Goal: Task Accomplishment & Management: Manage account settings

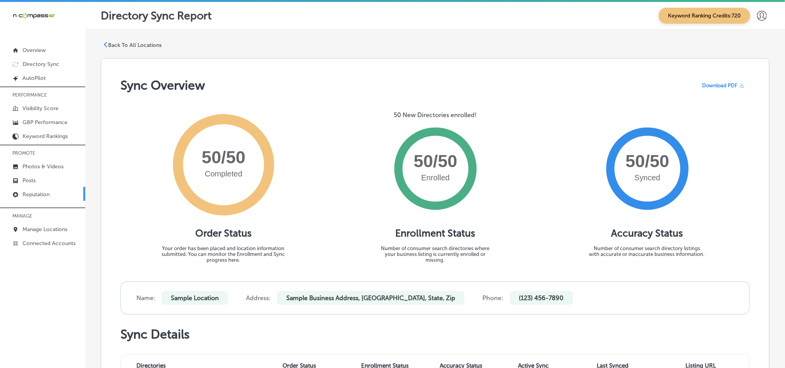
click at [49, 195] on p "Reputation" at bounding box center [35, 194] width 27 height 7
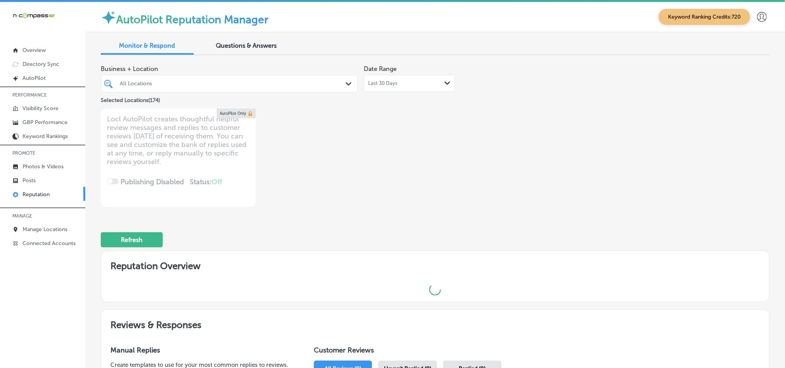
click at [339, 89] on div "All Locations Path Created with Sketch." at bounding box center [229, 83] width 256 height 12
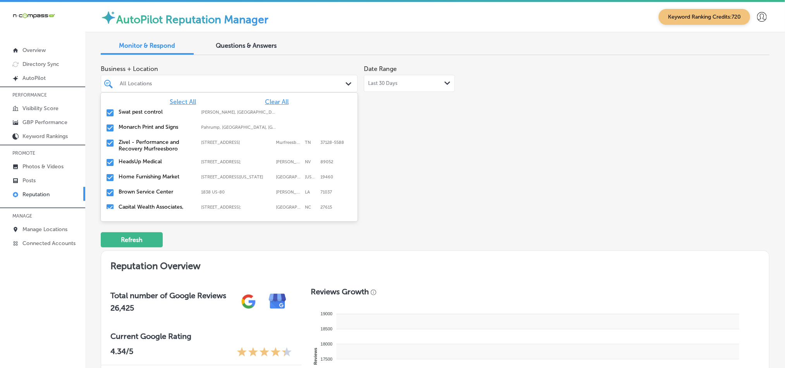
click at [265, 99] on span "Clear All" at bounding box center [277, 101] width 24 height 7
click at [113, 112] on input "checkbox" at bounding box center [109, 112] width 9 height 9
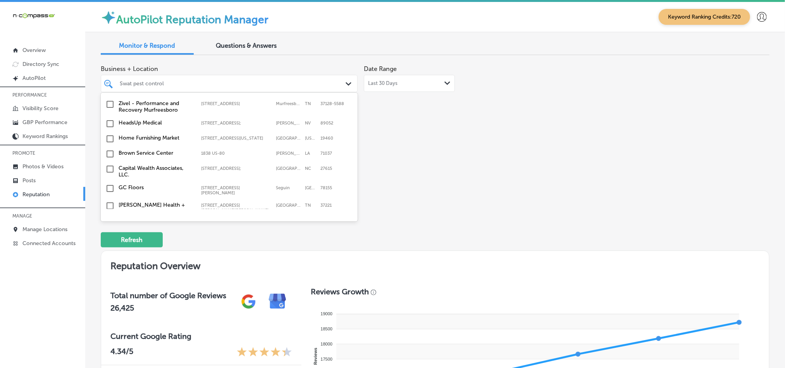
scroll to position [58, 0]
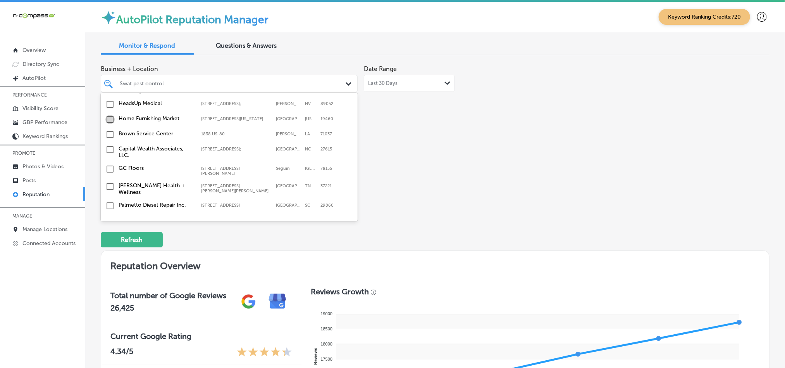
click at [109, 122] on input "checkbox" at bounding box center [109, 119] width 9 height 9
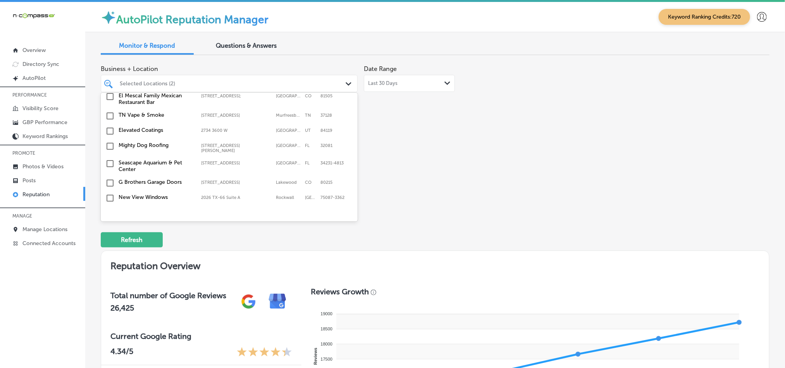
scroll to position [213, 0]
click at [111, 143] on input "checkbox" at bounding box center [109, 145] width 9 height 9
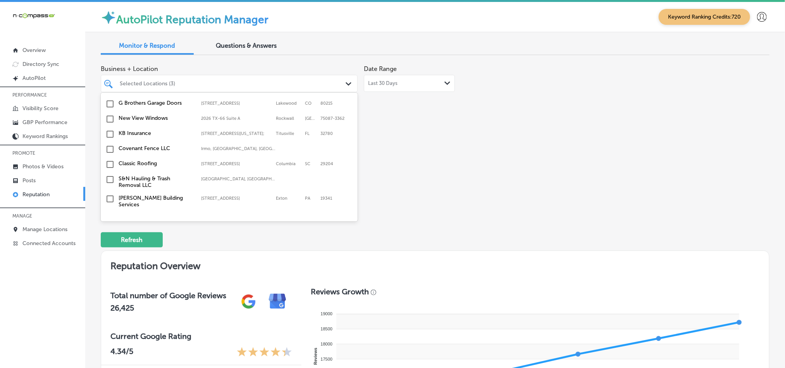
scroll to position [309, 0]
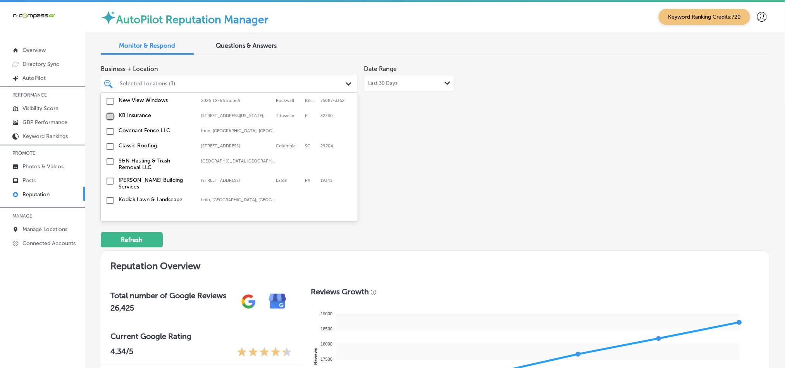
click at [107, 116] on input "checkbox" at bounding box center [109, 116] width 9 height 9
click at [108, 131] on input "checkbox" at bounding box center [109, 131] width 9 height 9
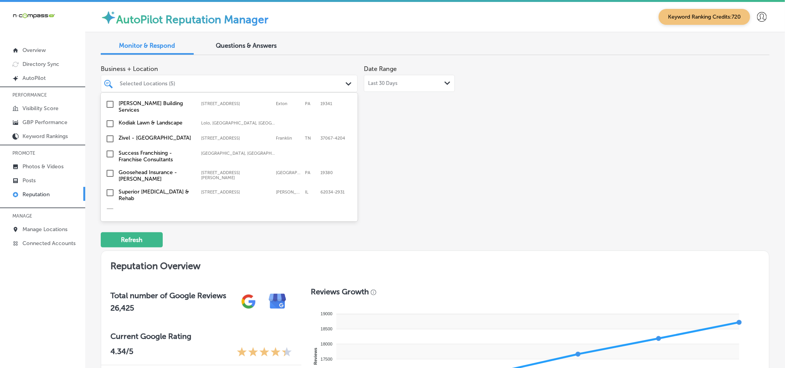
scroll to position [387, 0]
click at [110, 121] on input "checkbox" at bounding box center [109, 122] width 9 height 9
click at [108, 168] on input "checkbox" at bounding box center [109, 171] width 9 height 9
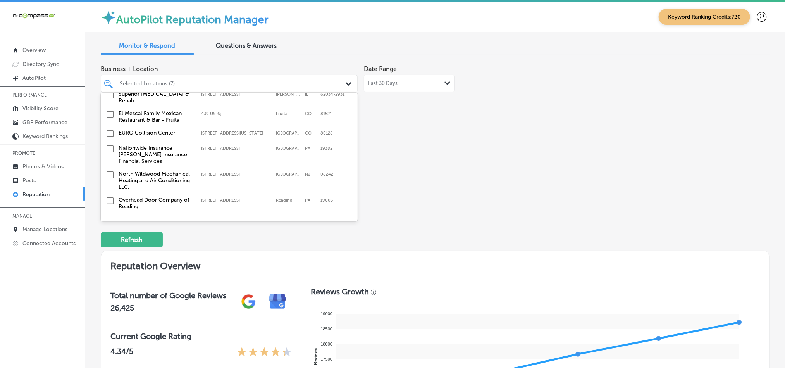
scroll to position [503, 0]
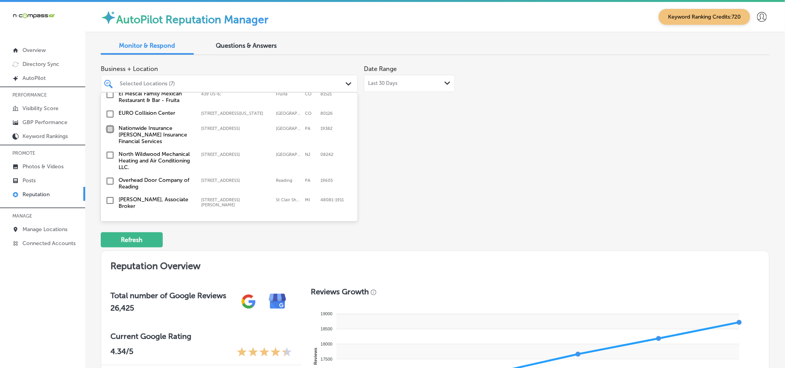
click at [110, 125] on input "checkbox" at bounding box center [109, 128] width 9 height 9
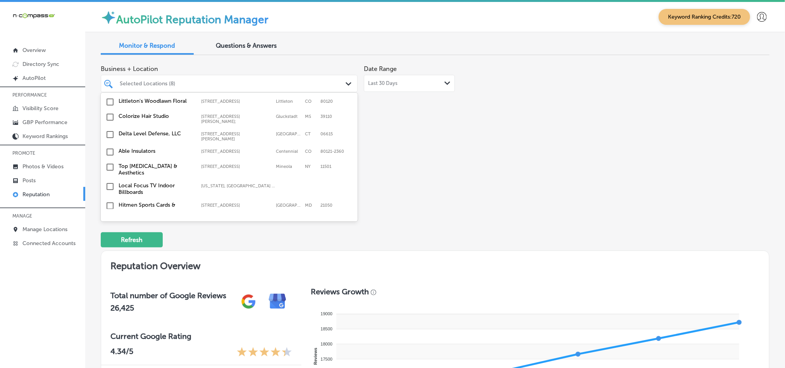
scroll to position [736, 0]
click at [110, 160] on input "checkbox" at bounding box center [109, 164] width 9 height 9
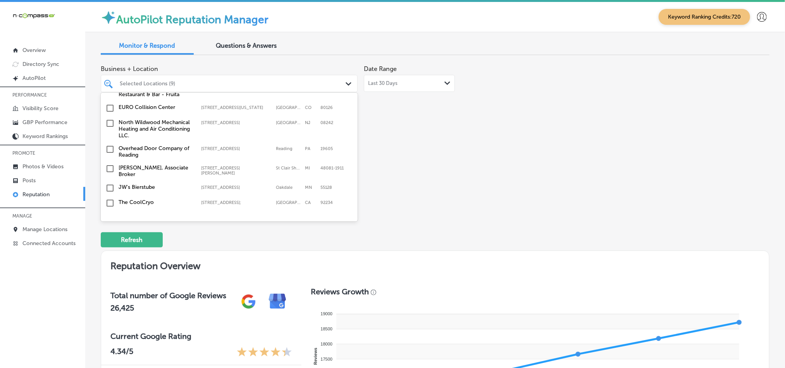
scroll to position [562, 0]
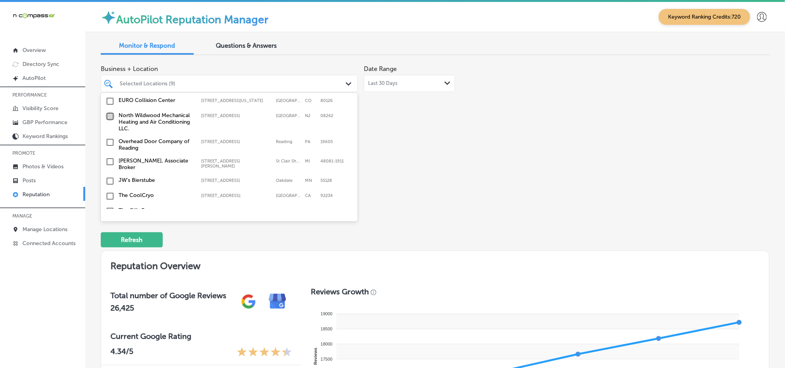
click at [111, 112] on input "checkbox" at bounding box center [109, 116] width 9 height 9
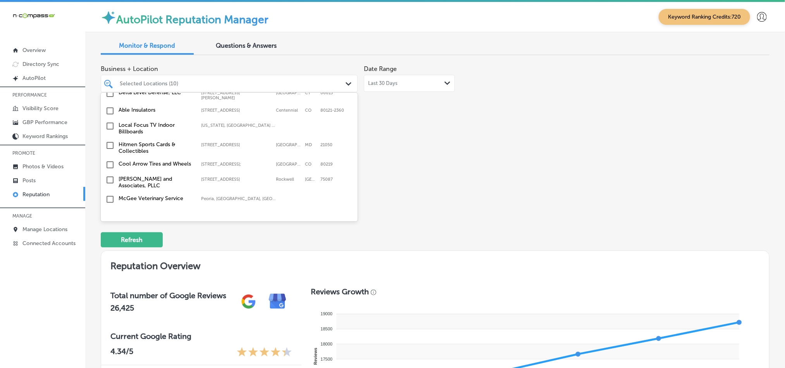
scroll to position [832, 0]
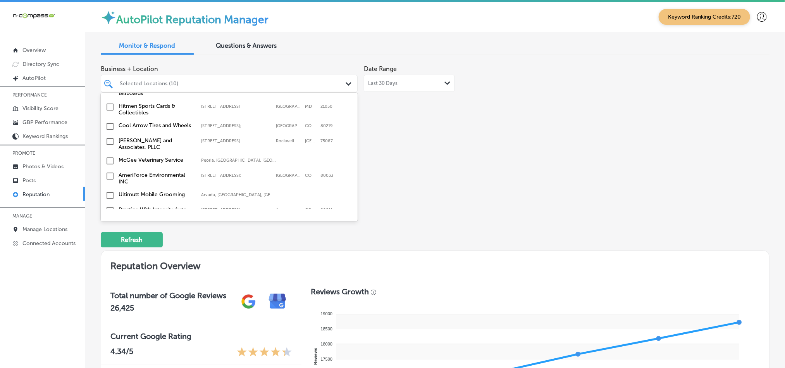
click at [109, 137] on input "checkbox" at bounding box center [109, 141] width 9 height 9
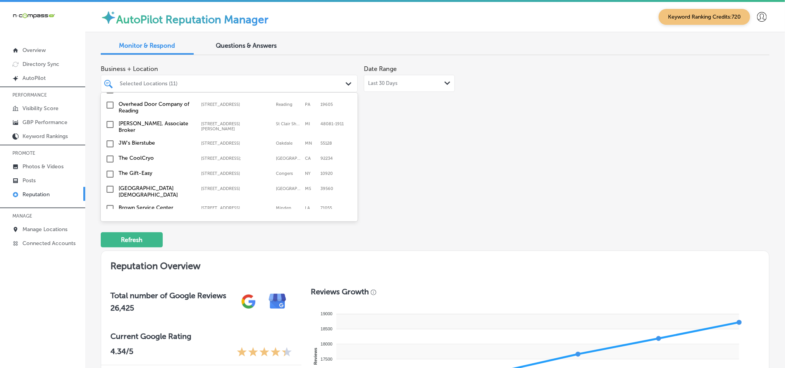
scroll to position [639, 0]
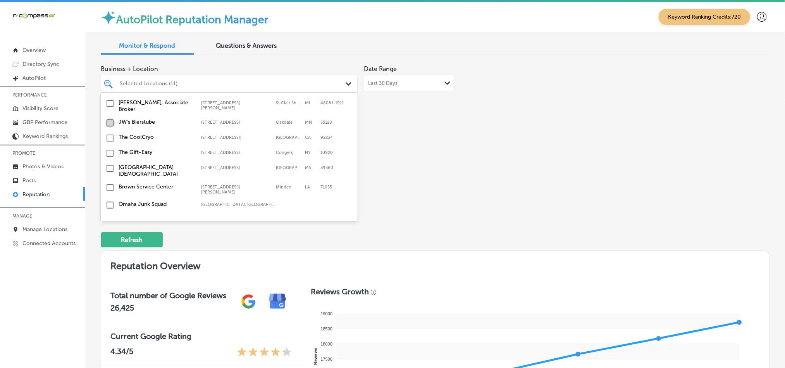
click at [107, 118] on input "checkbox" at bounding box center [109, 122] width 9 height 9
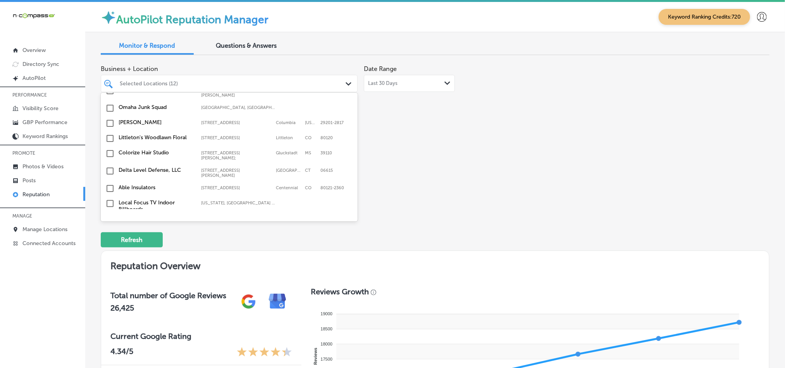
scroll to position [774, 0]
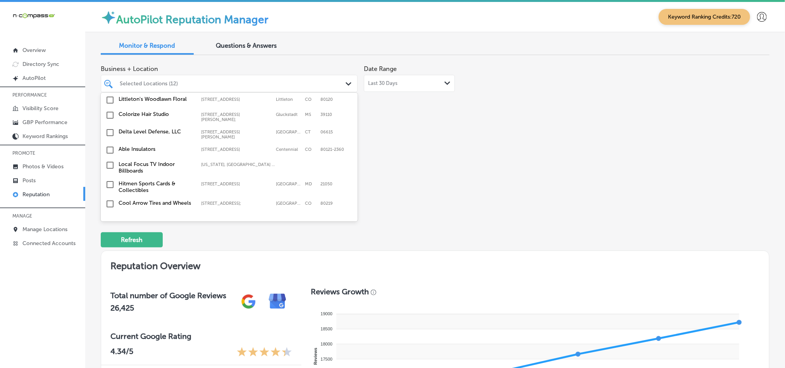
click at [108, 145] on input "checkbox" at bounding box center [109, 149] width 9 height 9
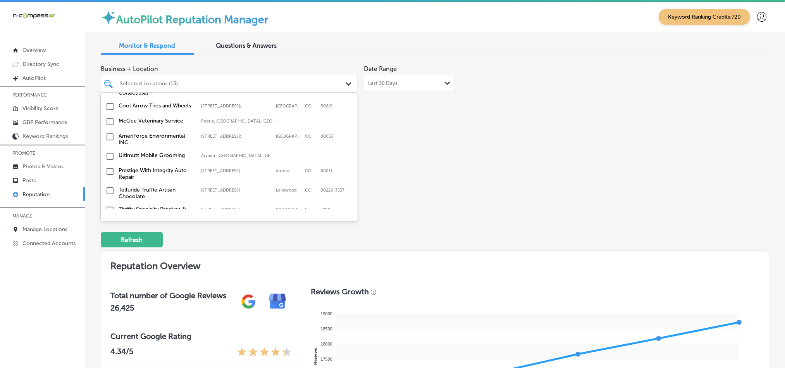
scroll to position [910, 0]
click at [108, 113] on input "checkbox" at bounding box center [109, 117] width 9 height 9
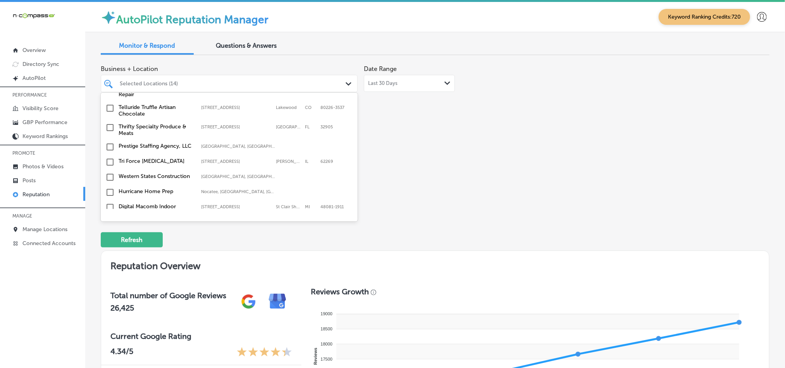
scroll to position [968, 0]
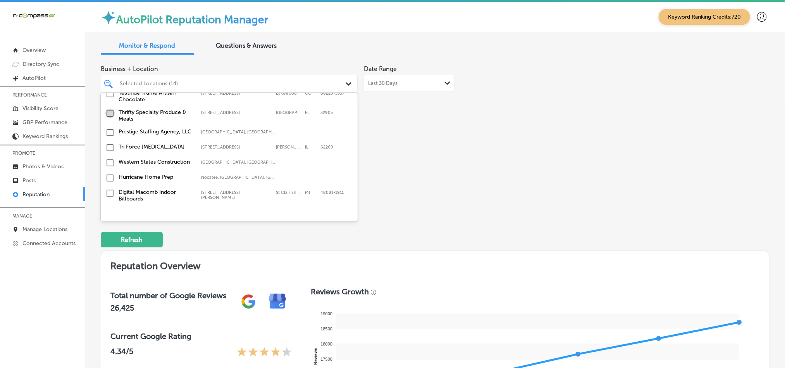
click at [109, 108] on input "checkbox" at bounding box center [109, 112] width 9 height 9
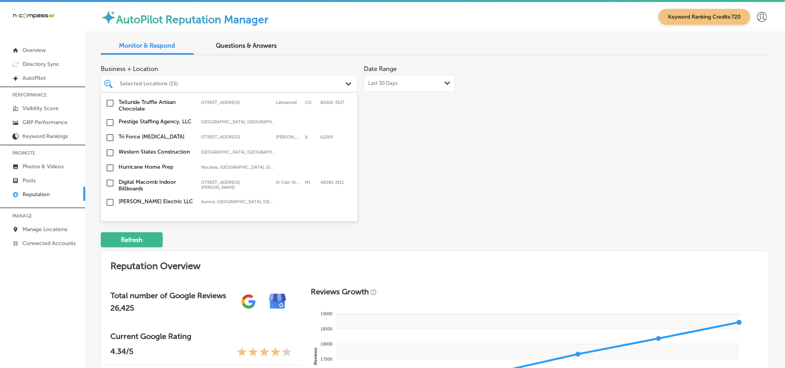
scroll to position [988, 0]
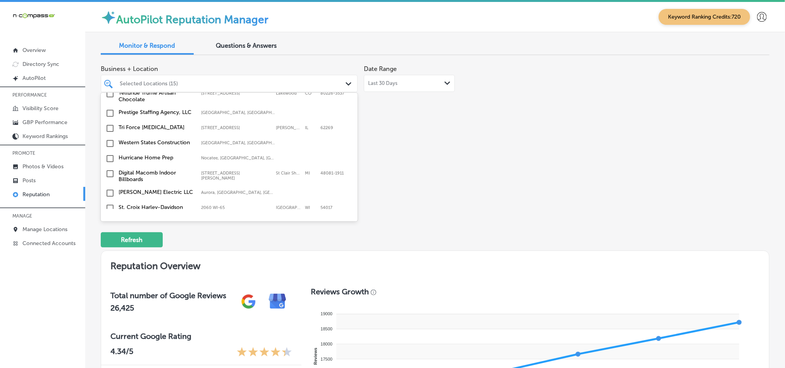
click at [112, 124] on input "checkbox" at bounding box center [109, 128] width 9 height 9
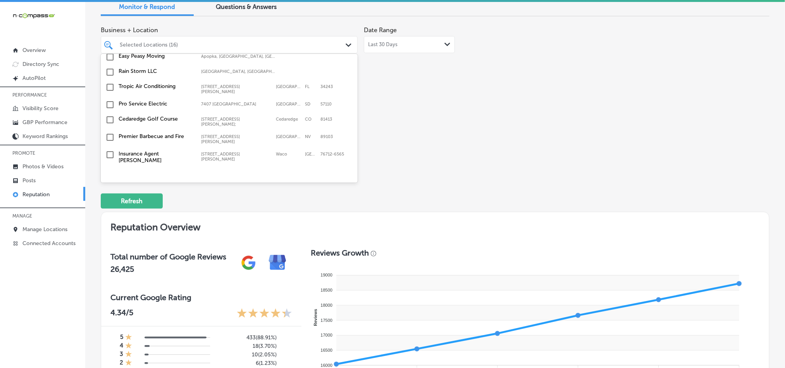
scroll to position [2776, 0]
click at [110, 235] on input "checkbox" at bounding box center [109, 239] width 9 height 9
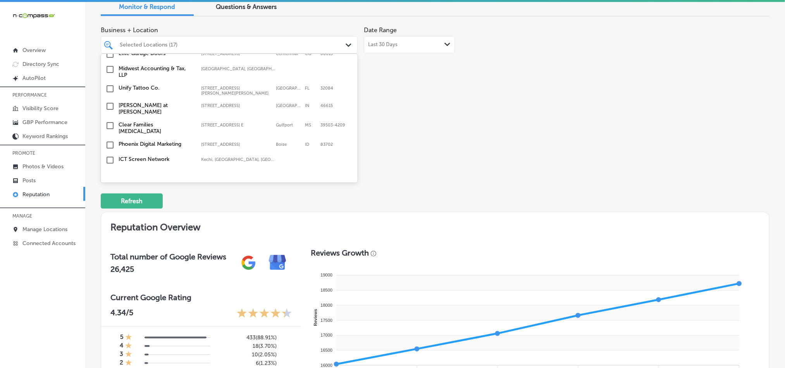
scroll to position [2659, 0]
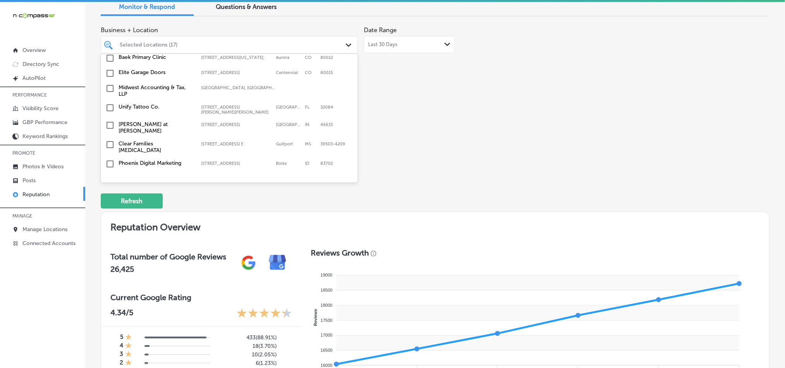
click at [107, 189] on input "checkbox" at bounding box center [109, 193] width 9 height 9
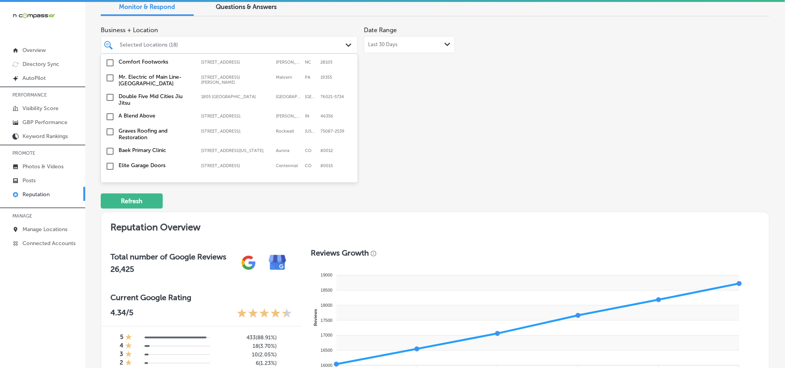
scroll to position [2543, 0]
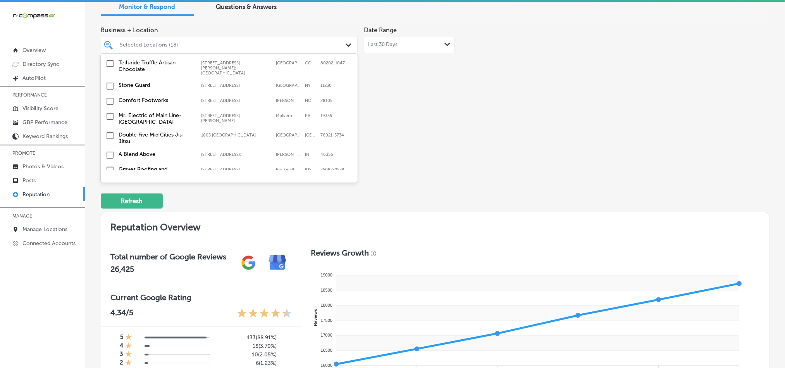
click at [108, 200] on input "checkbox" at bounding box center [109, 204] width 9 height 9
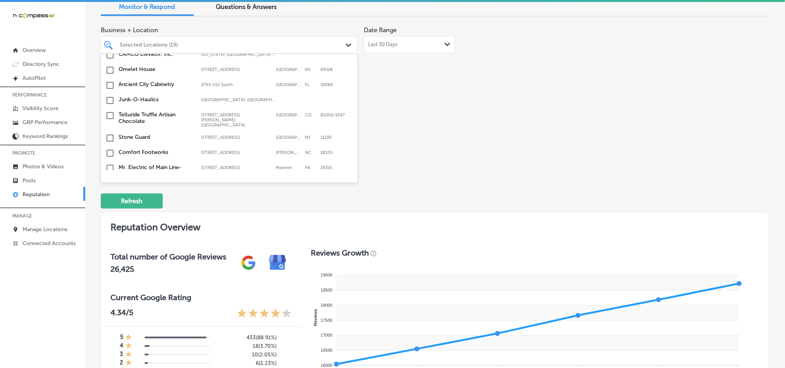
scroll to position [2504, 0]
click at [110, 185] on input "checkbox" at bounding box center [109, 189] width 9 height 9
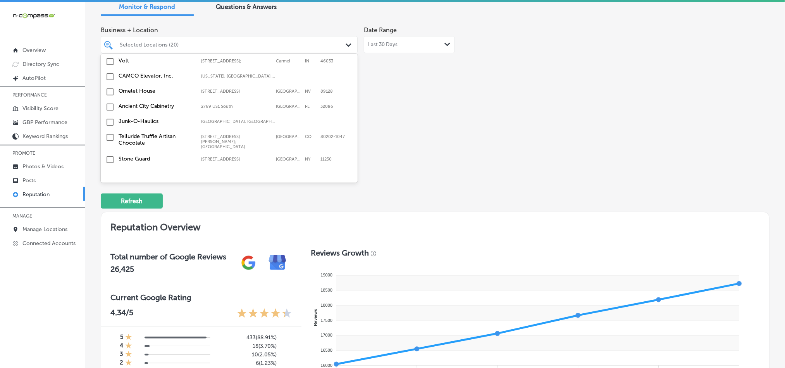
click at [109, 239] on input "checkbox" at bounding box center [109, 243] width 9 height 9
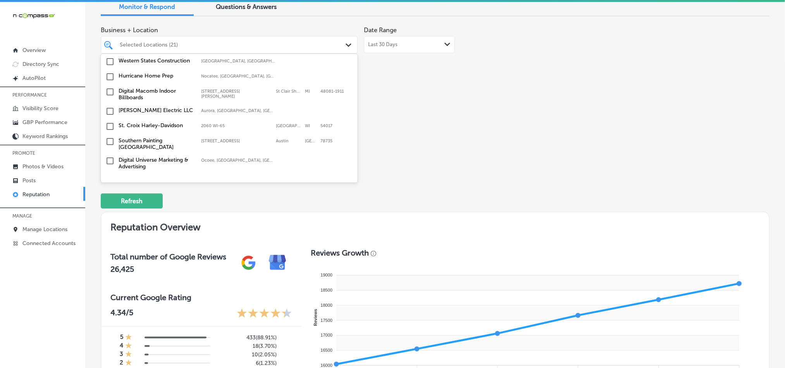
scroll to position [1123, 0]
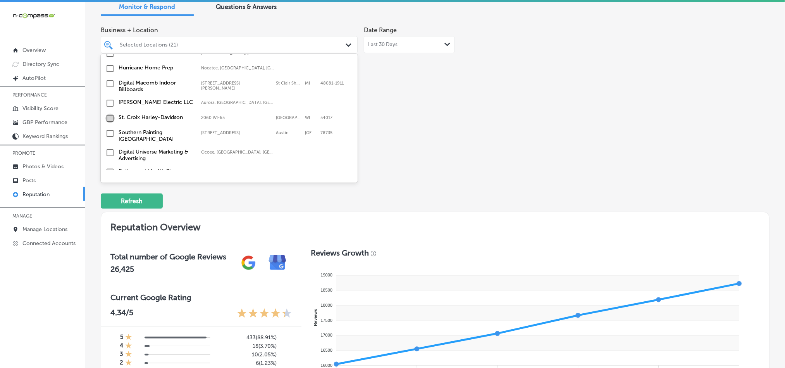
click at [108, 113] on input "checkbox" at bounding box center [109, 117] width 9 height 9
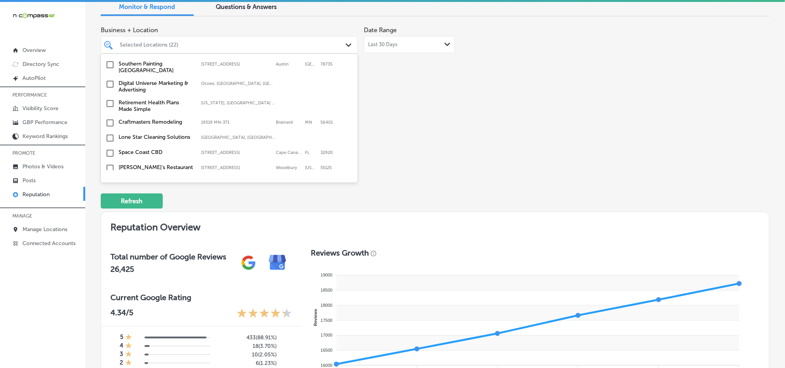
scroll to position [1201, 0]
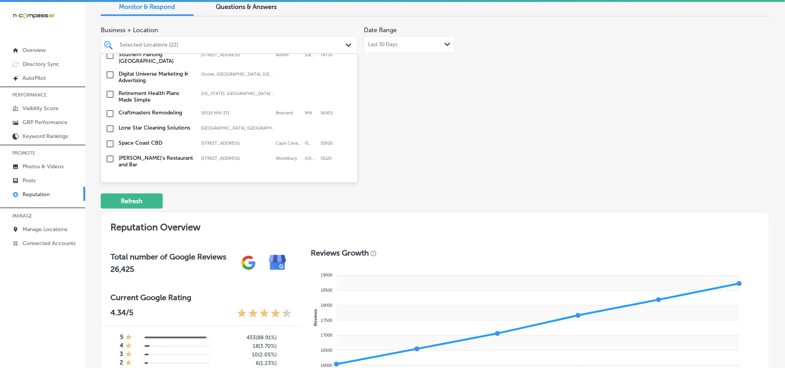
click at [110, 109] on input "checkbox" at bounding box center [109, 113] width 9 height 9
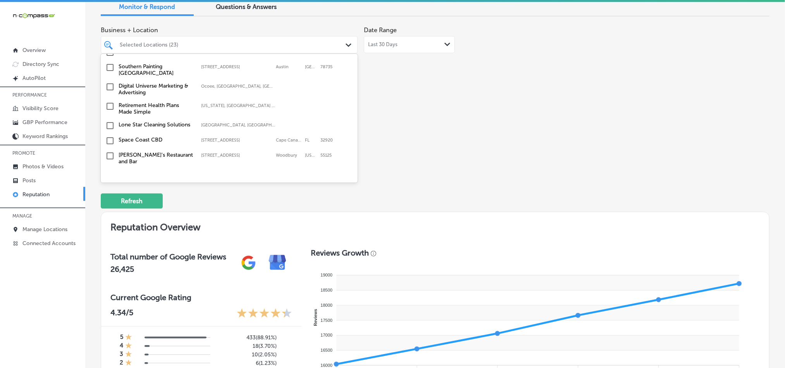
scroll to position [1239, 0]
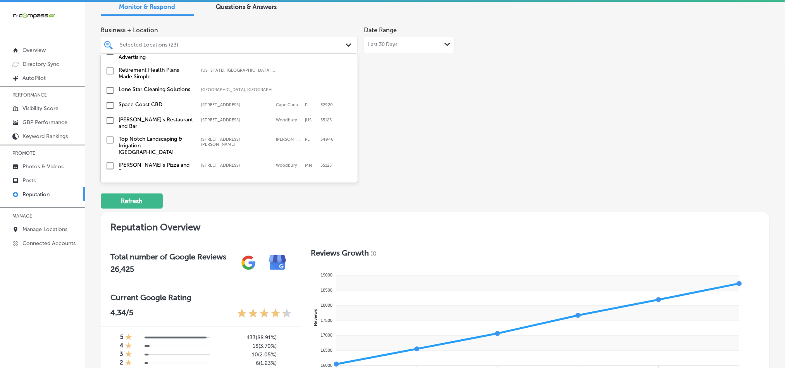
click at [112, 101] on input "checkbox" at bounding box center [109, 105] width 9 height 9
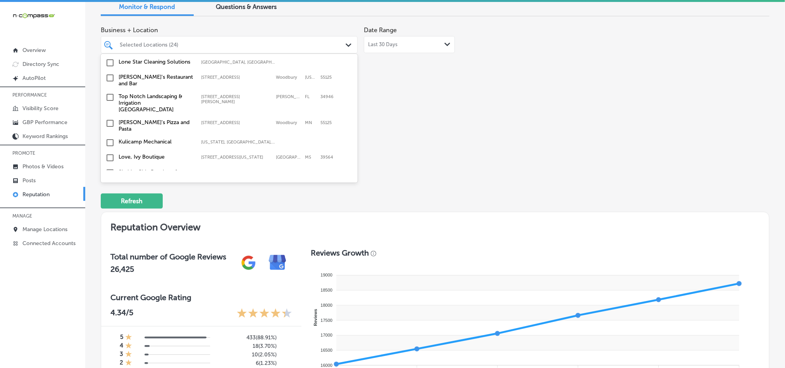
scroll to position [1278, 0]
click at [109, 96] on input "checkbox" at bounding box center [109, 100] width 9 height 9
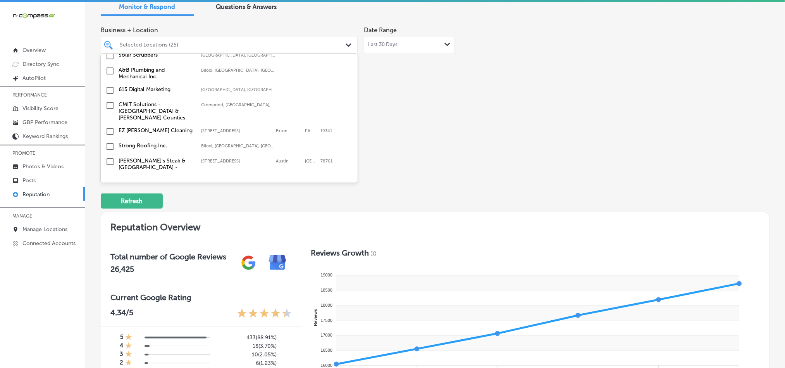
scroll to position [1375, 0]
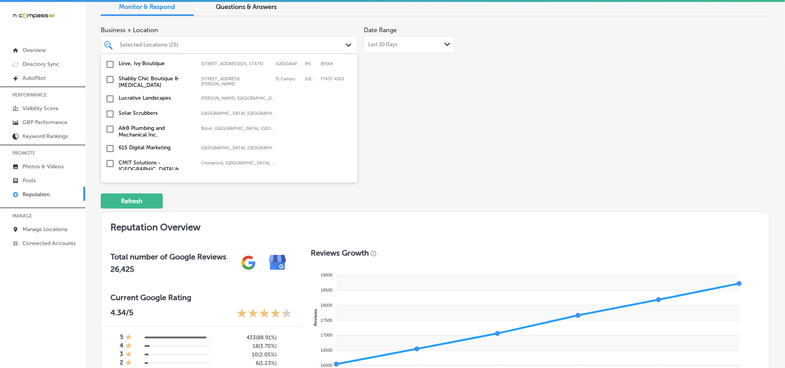
click at [108, 124] on input "checkbox" at bounding box center [109, 128] width 9 height 9
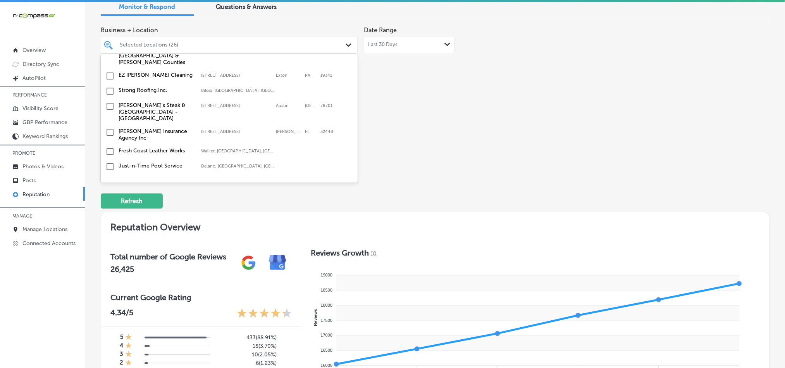
scroll to position [1491, 0]
click at [111, 159] on input "checkbox" at bounding box center [109, 163] width 9 height 9
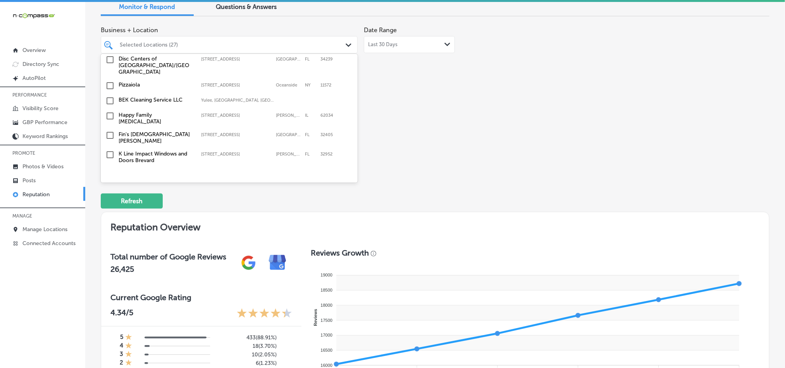
scroll to position [1685, 0]
click at [108, 129] on input "checkbox" at bounding box center [109, 133] width 9 height 9
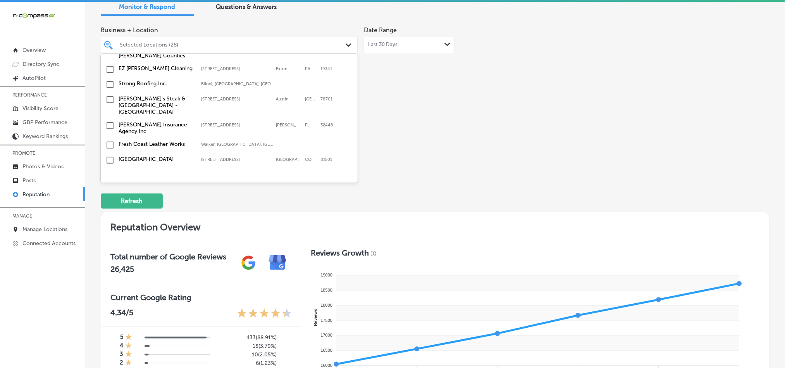
scroll to position [1510, 0]
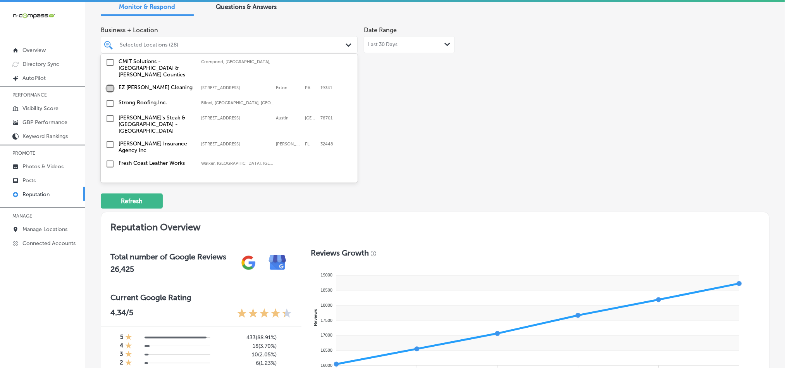
click at [108, 84] on input "checkbox" at bounding box center [109, 88] width 9 height 9
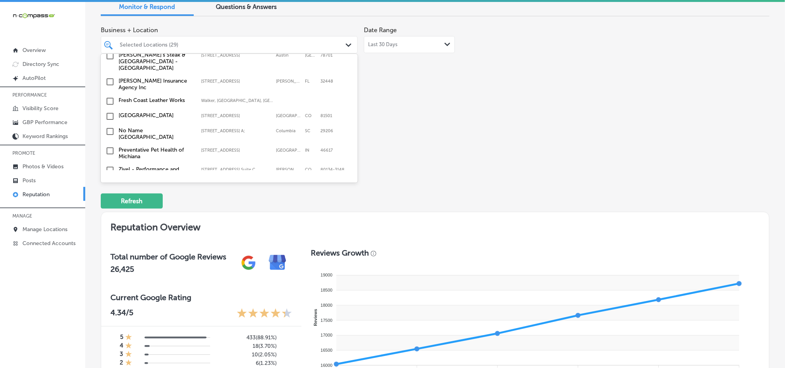
scroll to position [1568, 0]
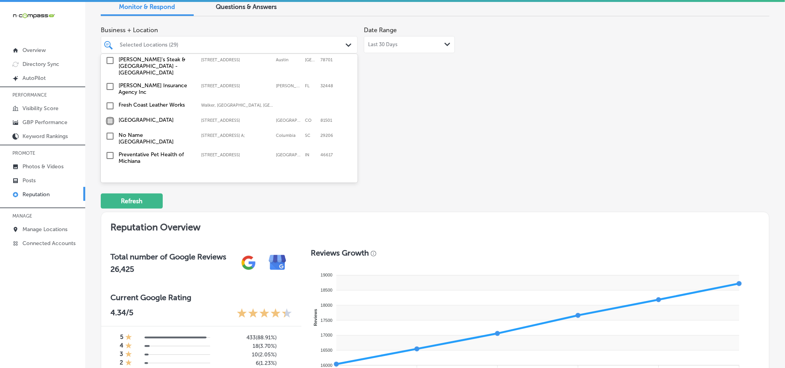
click at [110, 116] on input "checkbox" at bounding box center [109, 120] width 9 height 9
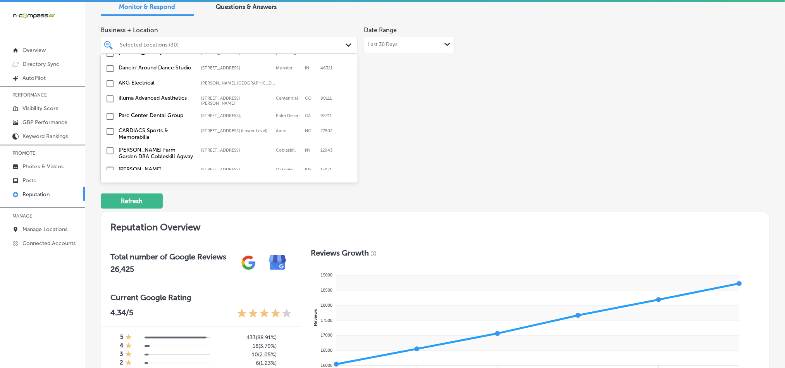
scroll to position [2188, 0]
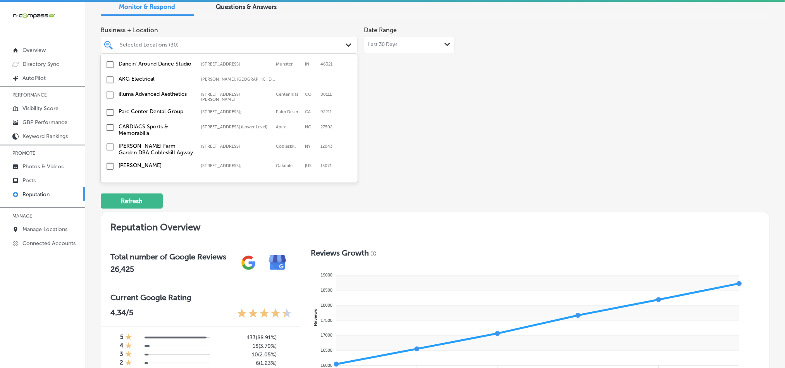
click at [111, 177] on input "checkbox" at bounding box center [109, 181] width 9 height 9
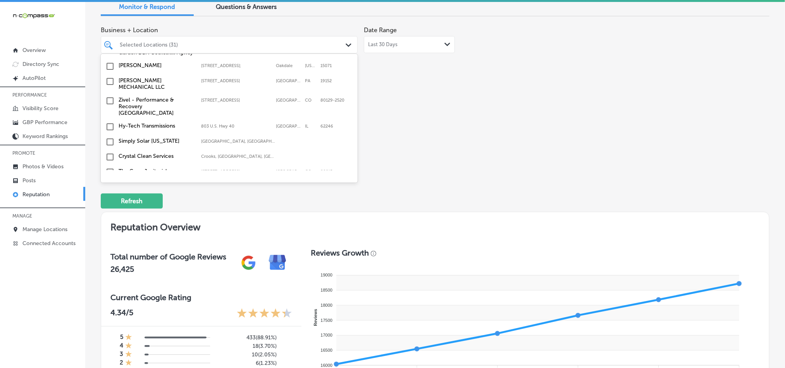
scroll to position [2291, 0]
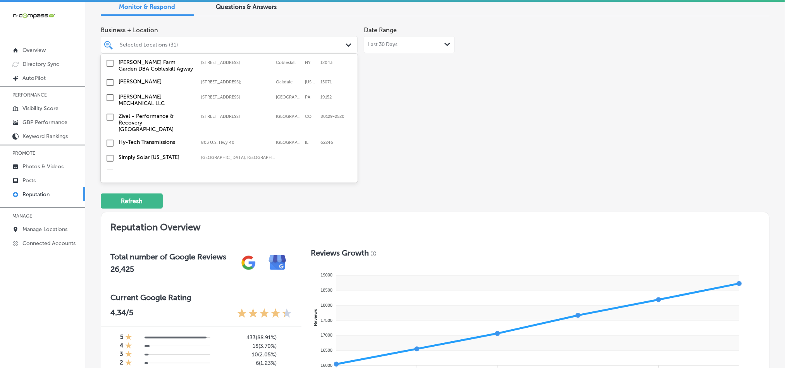
click at [109, 199] on input "checkbox" at bounding box center [109, 203] width 9 height 9
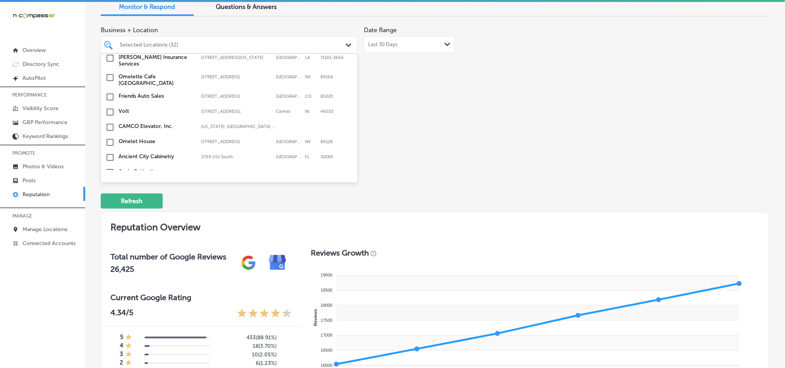
scroll to position [2465, 0]
click at [110, 224] on input "checkbox" at bounding box center [109, 228] width 9 height 9
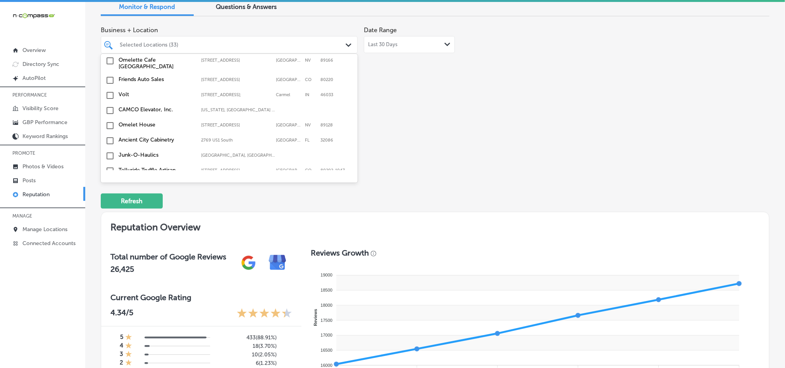
scroll to position [2485, 0]
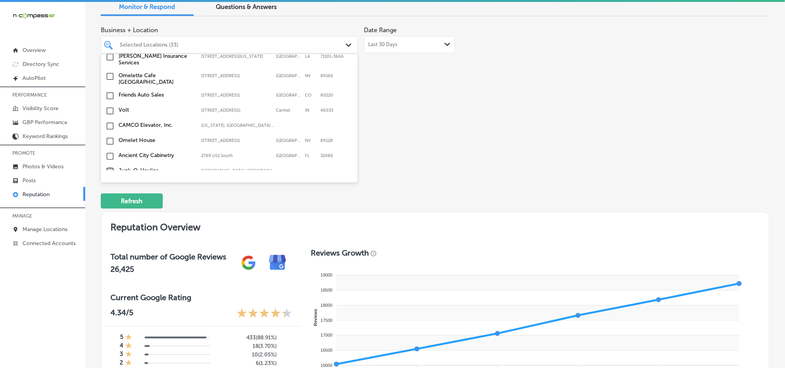
click at [108, 167] on input "checkbox" at bounding box center [109, 171] width 9 height 9
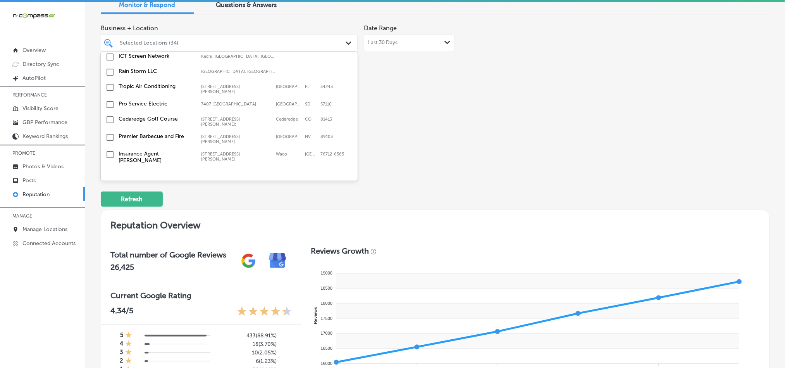
scroll to position [39, 0]
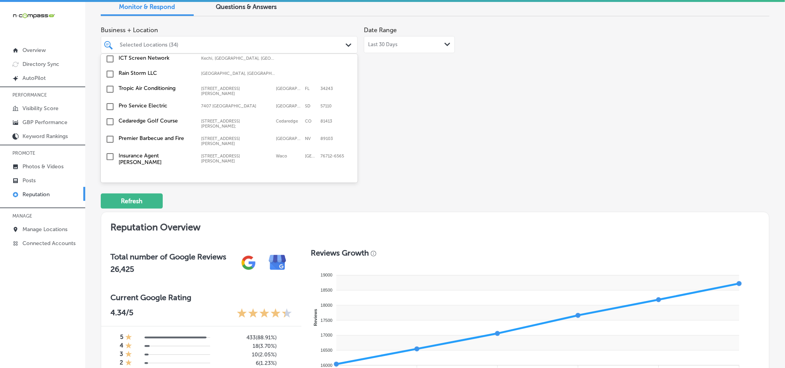
click at [111, 216] on input "checkbox" at bounding box center [109, 220] width 9 height 9
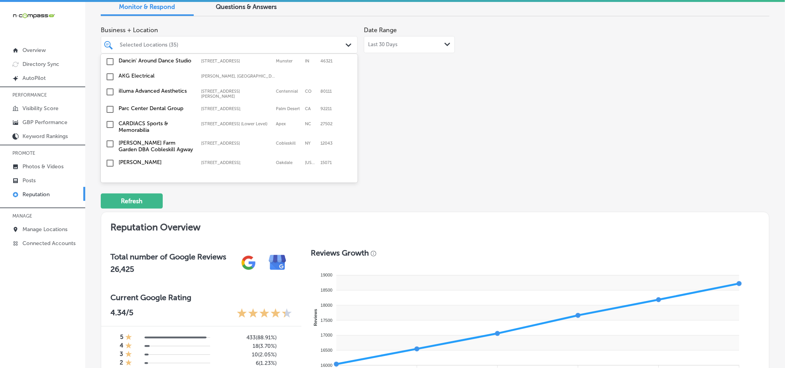
scroll to position [2272, 0]
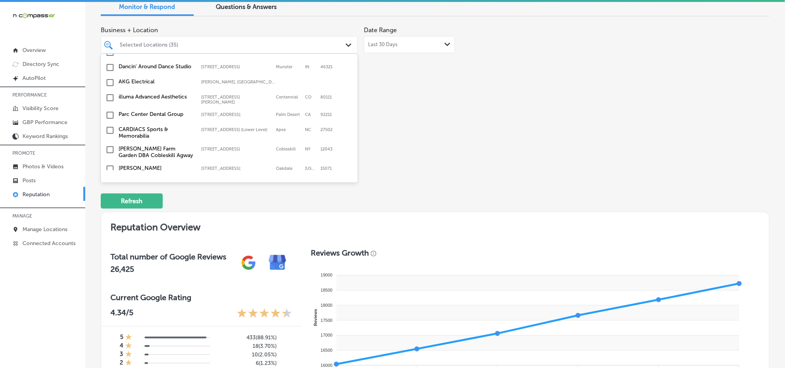
click at [110, 179] on input "checkbox" at bounding box center [109, 183] width 9 height 9
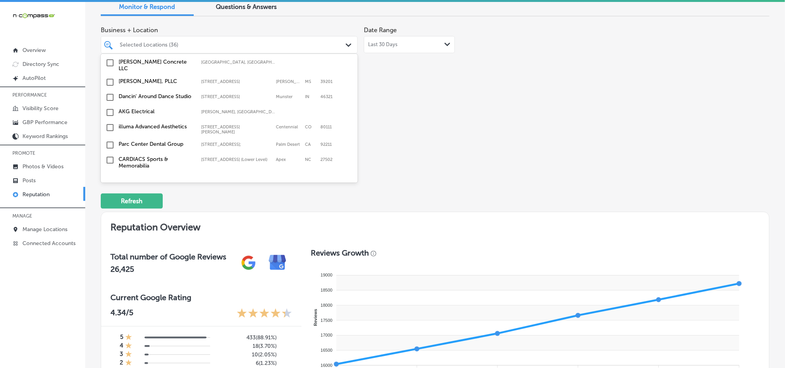
scroll to position [2253, 0]
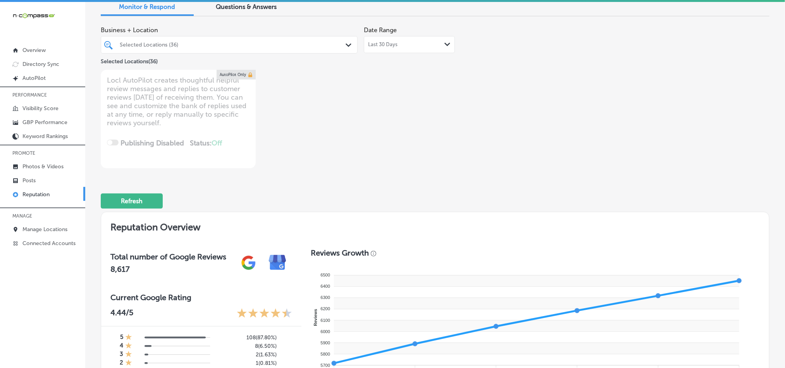
click at [283, 41] on div "Selected Locations (36)" at bounding box center [233, 44] width 227 height 7
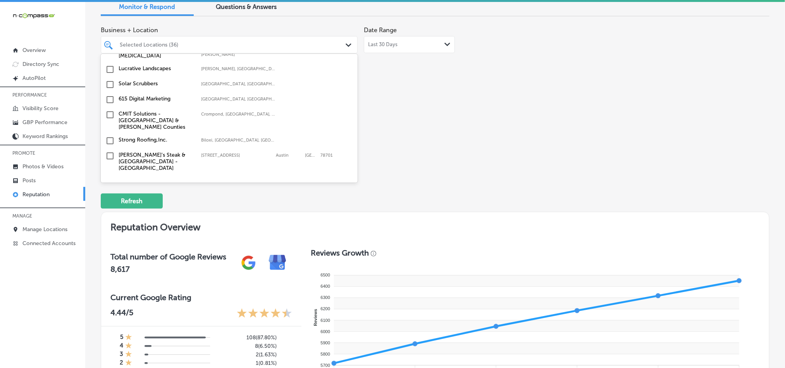
scroll to position [1633, 0]
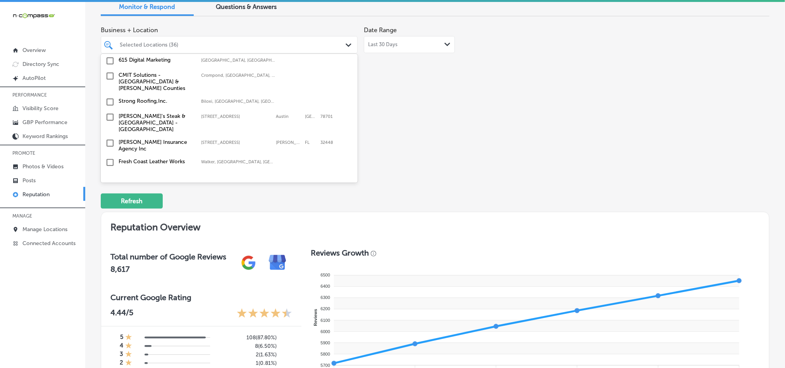
click at [110, 112] on input "checkbox" at bounding box center [109, 116] width 9 height 9
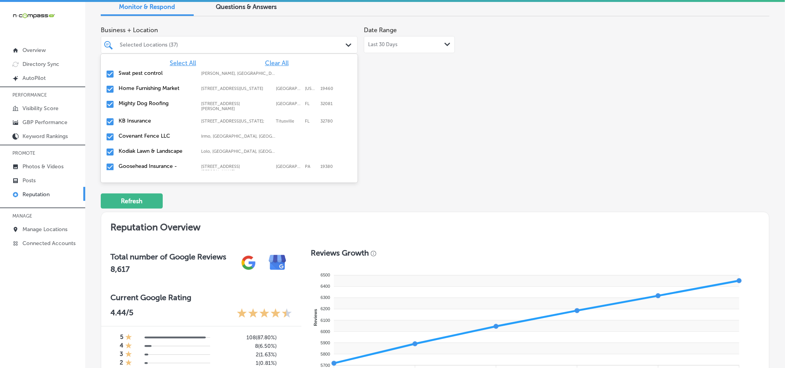
click at [561, 151] on div "Business + Location option [STREET_ADDRESS]. option [STREET_ADDRESS]. 175 resul…" at bounding box center [435, 95] width 668 height 146
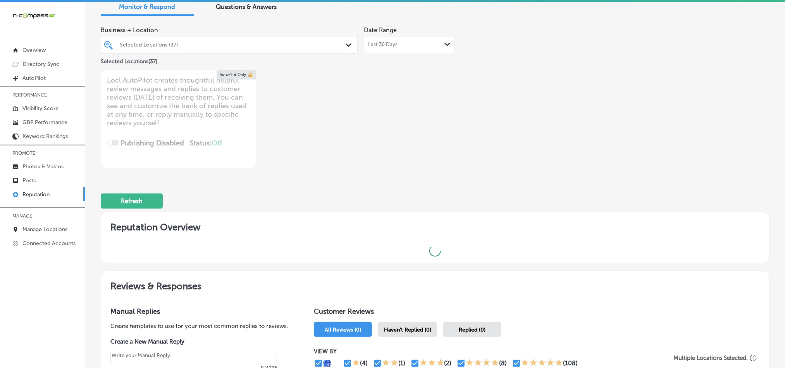
click at [393, 48] on div "Last 30 Days Path Created with Sketch." at bounding box center [409, 44] width 91 height 17
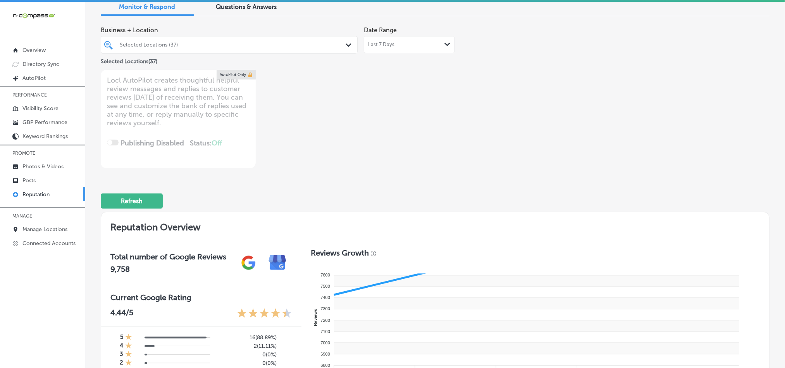
click at [397, 38] on div "Last 7 Days Path Created with Sketch." at bounding box center [409, 44] width 91 height 17
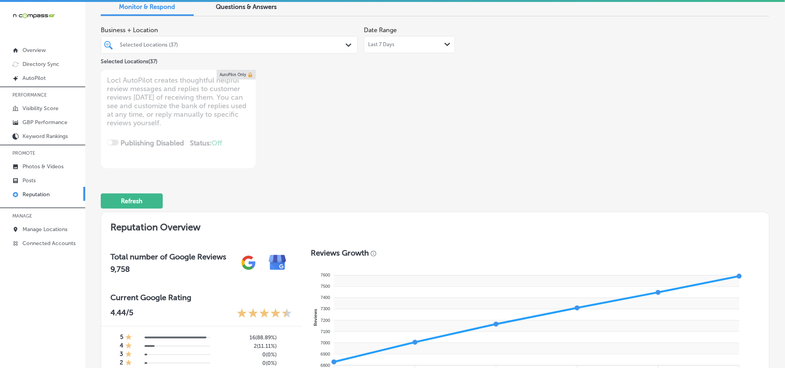
click at [520, 132] on div "Business + Location Selected Locations (37) Path Created with Sketch. Selected …" at bounding box center [435, 95] width 668 height 146
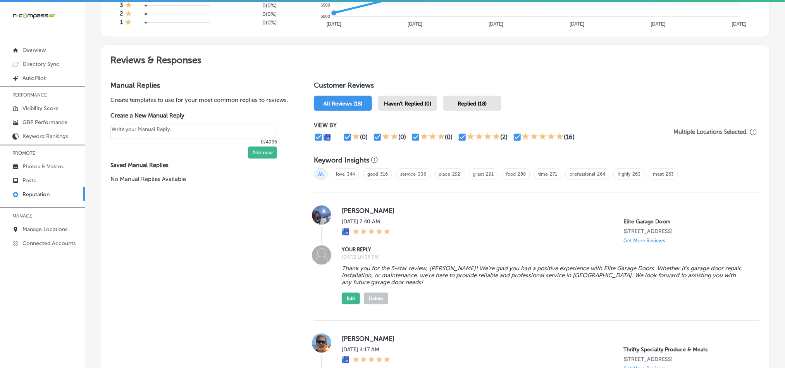
click at [402, 100] on span "Haven't Replied (0)" at bounding box center [407, 103] width 47 height 7
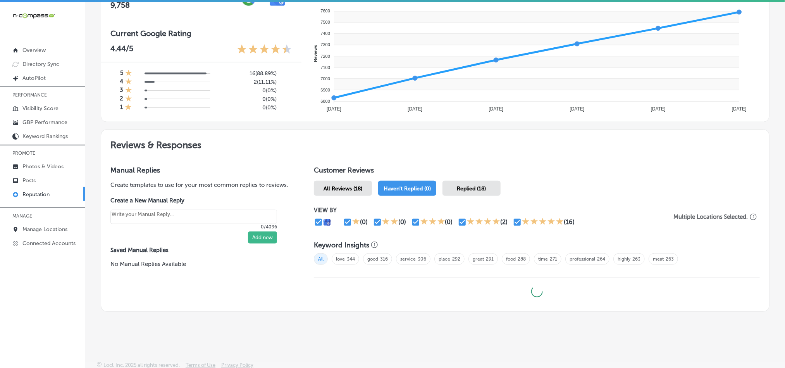
type textarea "x"
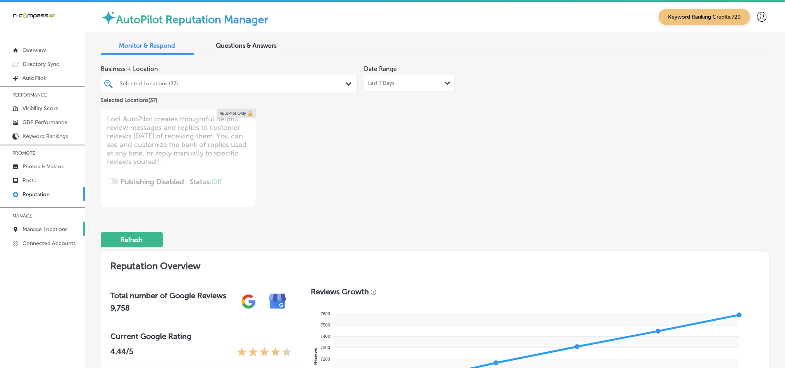
click at [48, 228] on p "Manage Locations" at bounding box center [44, 229] width 45 height 7
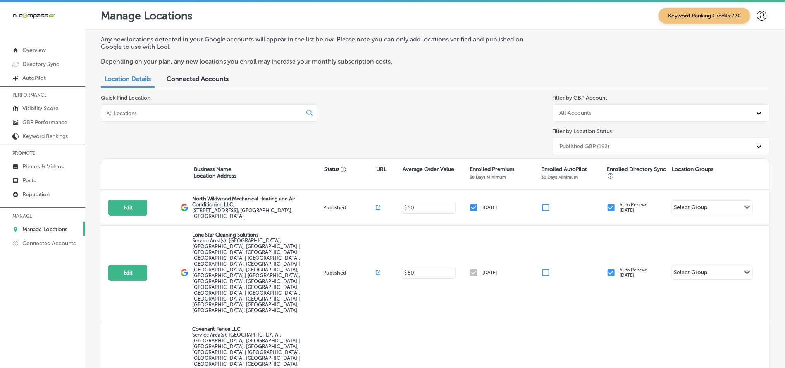
click at [198, 115] on input at bounding box center [203, 113] width 194 height 7
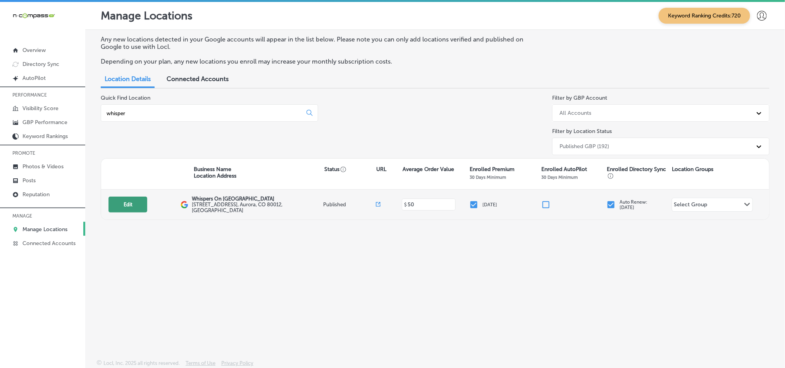
type input "whisper"
click at [137, 206] on button "Edit" at bounding box center [127, 204] width 39 height 16
select select "US"
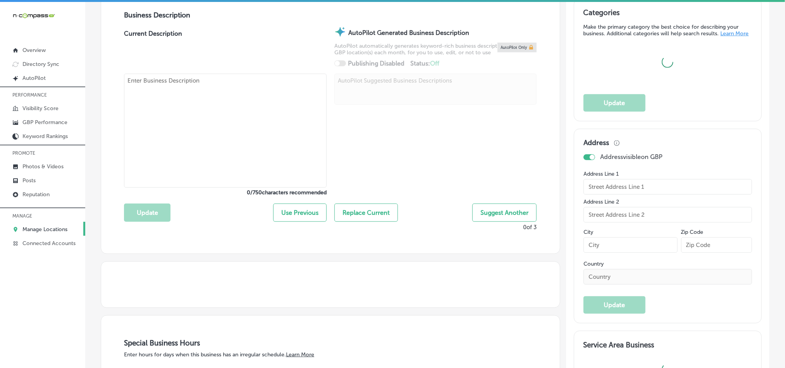
type input "Whispers On [GEOGRAPHIC_DATA]"
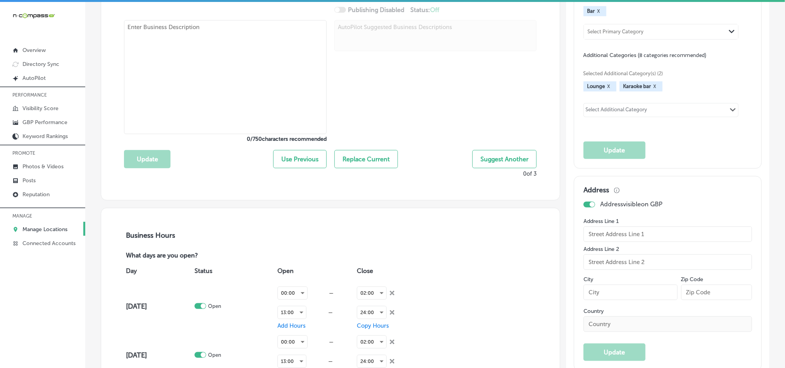
type input "[STREET_ADDRESS]"
type input "Aurora"
type input "80012"
type input "US"
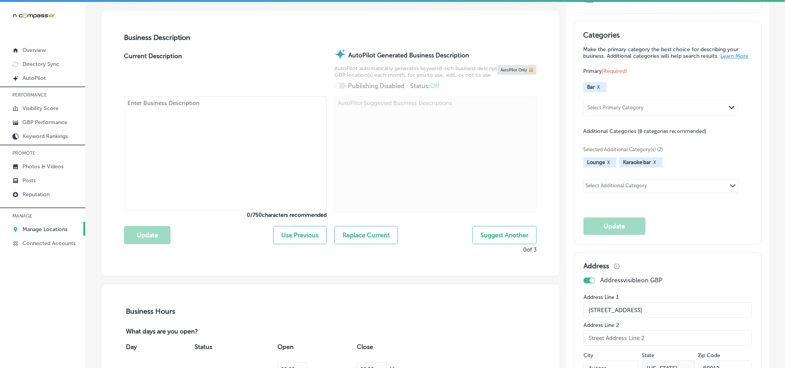
scroll to position [251, 0]
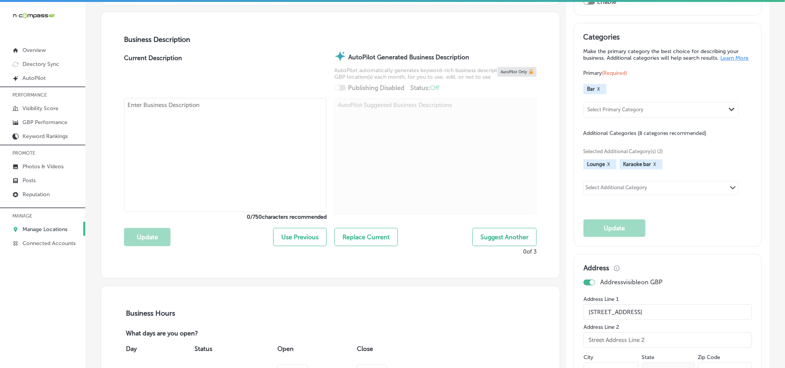
type textarea "Whispers on [GEOGRAPHIC_DATA] is your friendly and inviting karaoke bar in [GEO…"
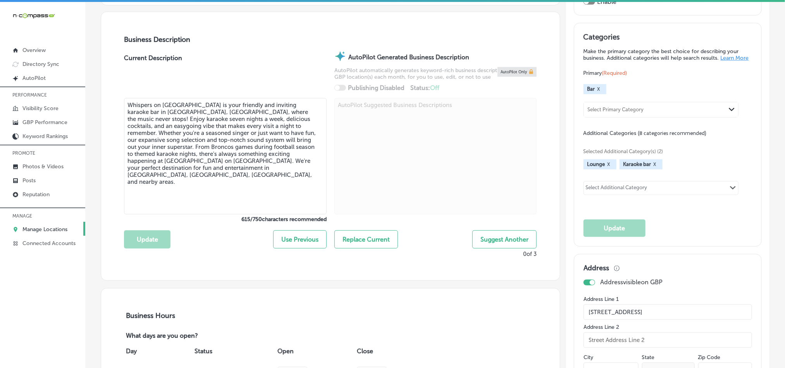
type input "[PHONE_NUMBER]"
checkbox input "true"
type input "[URL][DOMAIN_NAME]"
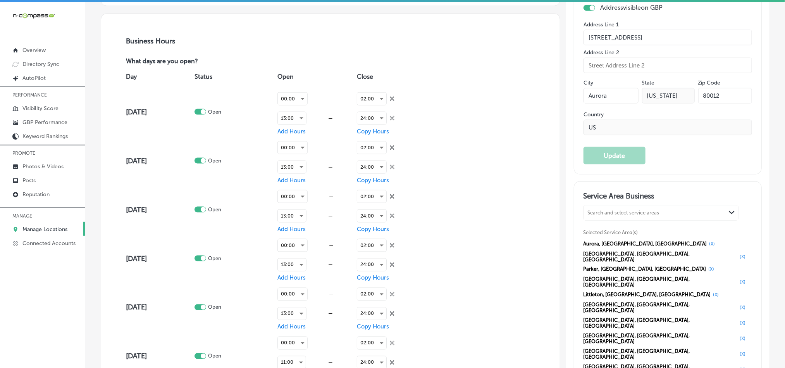
scroll to position [600, 0]
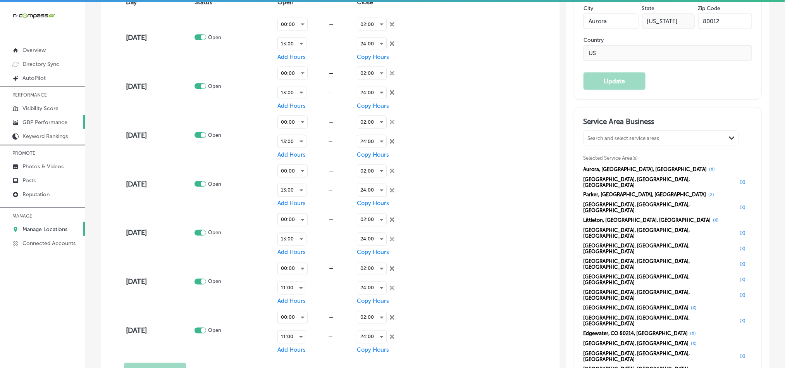
click at [36, 119] on p "GBP Performance" at bounding box center [44, 122] width 45 height 7
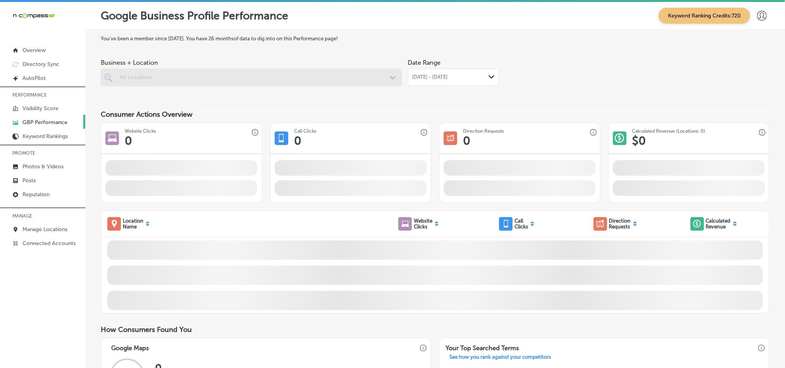
click at [448, 79] on span "[DATE] - [DATE]" at bounding box center [430, 77] width 36 height 6
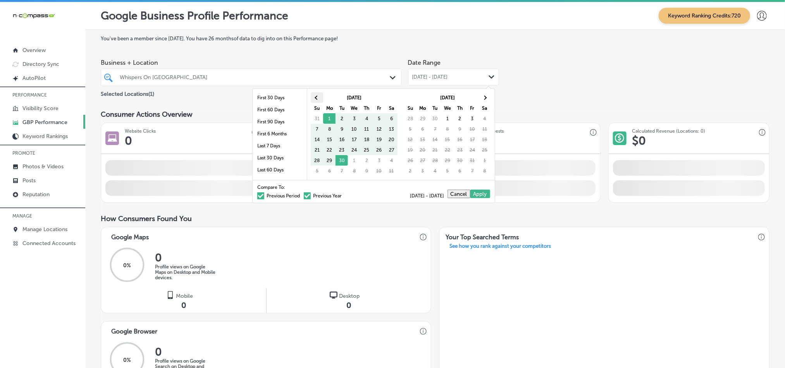
click at [315, 95] on th at bounding box center [317, 97] width 12 height 10
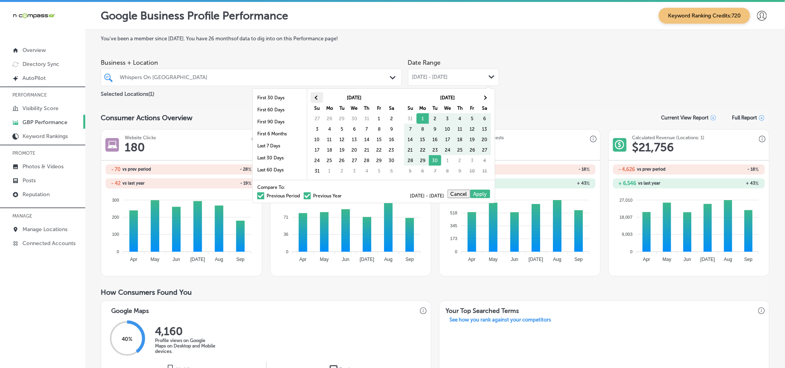
click at [318, 100] on th at bounding box center [317, 97] width 12 height 10
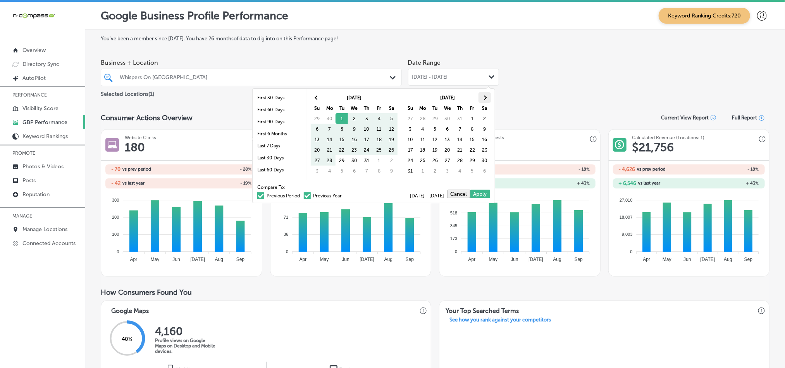
click at [483, 97] on span at bounding box center [485, 97] width 4 height 4
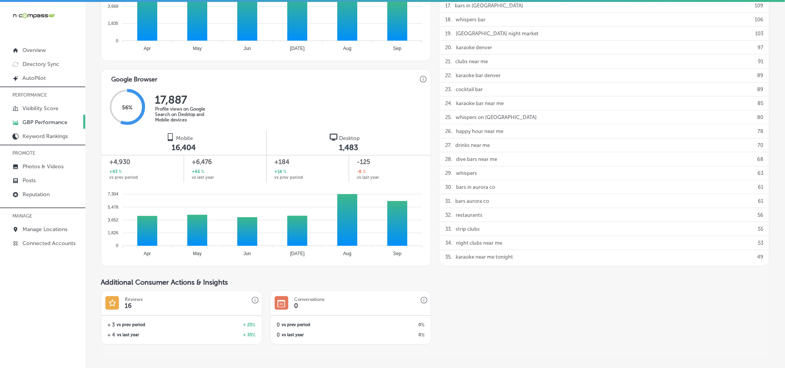
scroll to position [445, 0]
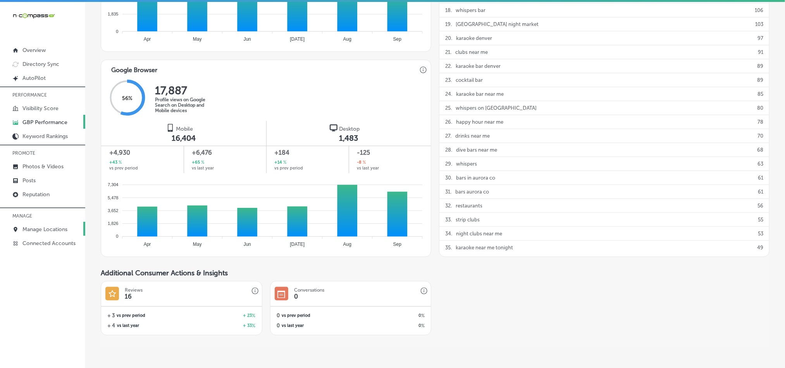
click at [29, 231] on p "Manage Locations" at bounding box center [44, 229] width 45 height 7
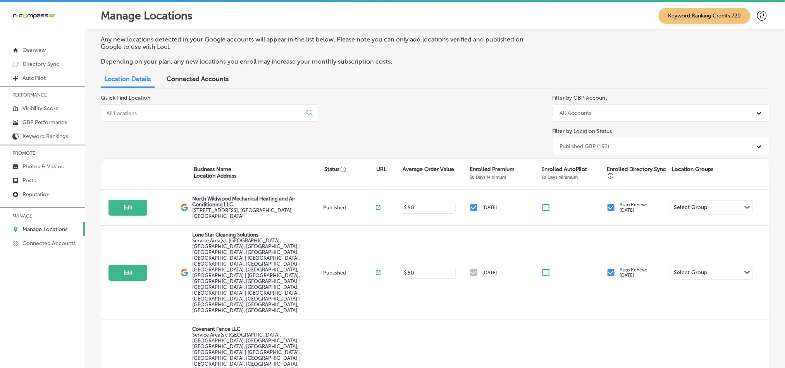
click at [185, 108] on div at bounding box center [209, 112] width 217 height 17
click at [185, 114] on input at bounding box center [203, 113] width 194 height 7
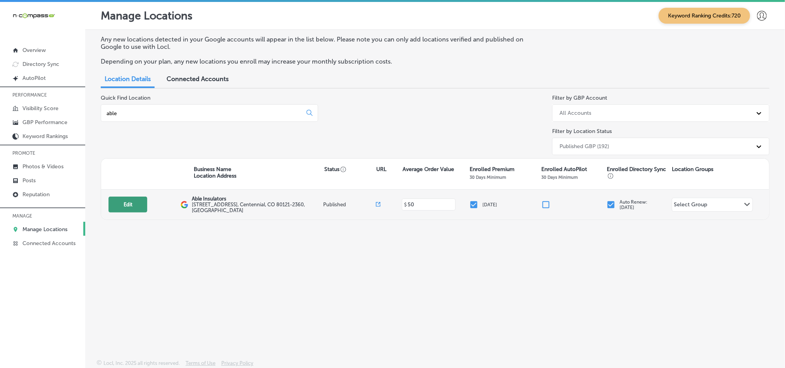
type input "able"
click at [127, 204] on button "Edit" at bounding box center [127, 204] width 39 height 16
select select "US"
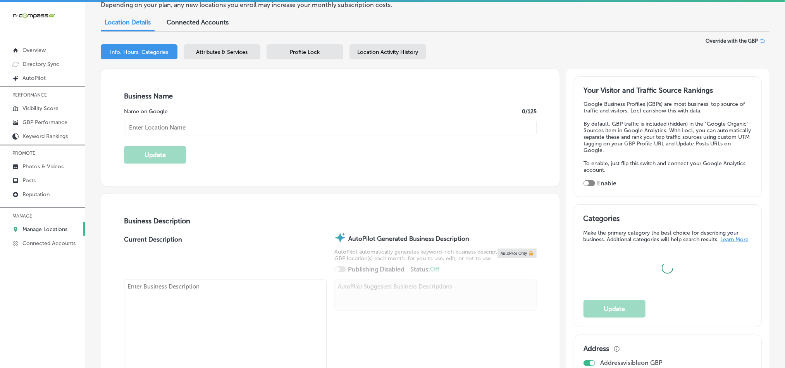
scroll to position [77, 0]
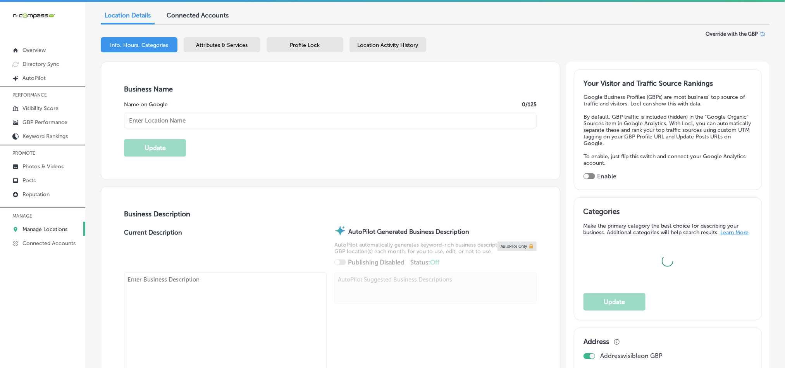
checkbox input "true"
type input "[STREET_ADDRESS]"
type input "Centennial"
type input "80121-2360"
type input "US"
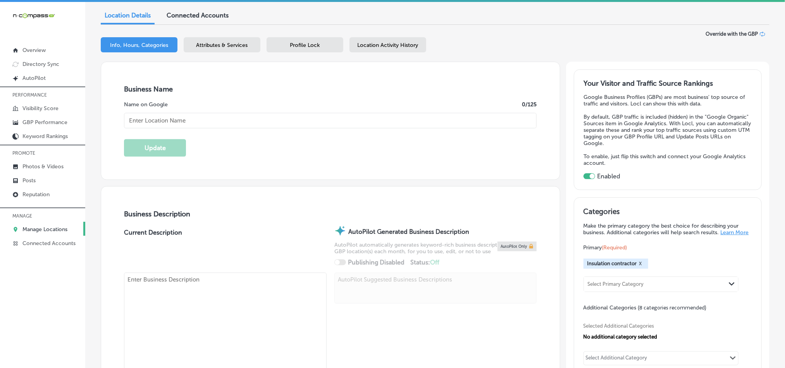
type textarea "Able Insulators is your trusted partner for top-quality insulation services thr…"
type input "[URL][DOMAIN_NAME]"
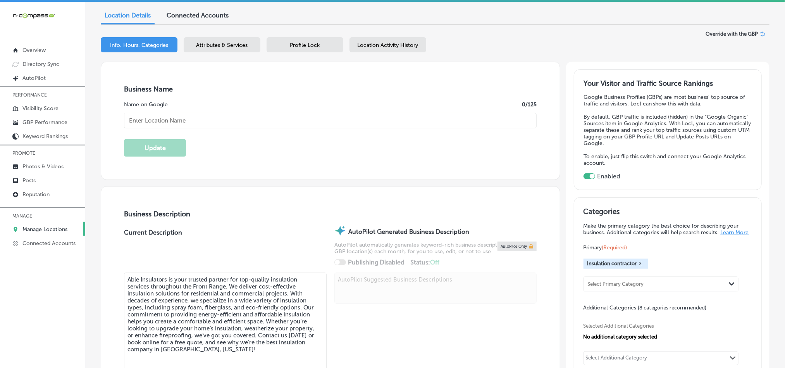
type input "[PHONE_NUMBER]"
type input "Able Insulators"
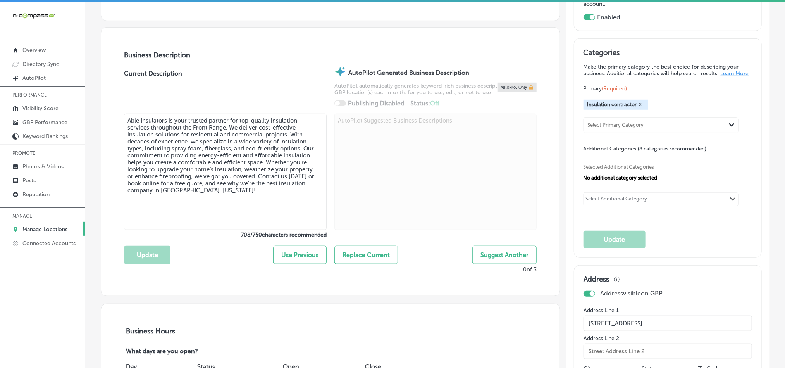
scroll to position [232, 0]
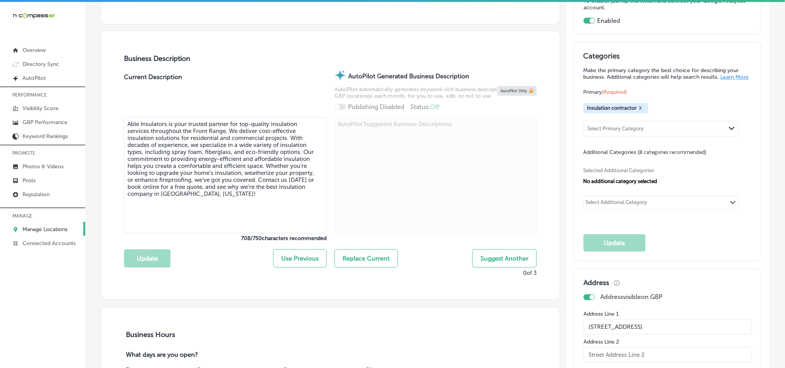
click at [624, 202] on div "Select Additional Category" at bounding box center [617, 202] width 66 height 11
paste input "Foam Insulation"
type input "Foam Insulation"
click at [641, 207] on div "Select Additional Category" at bounding box center [617, 203] width 62 height 9
paste input "Insulation"
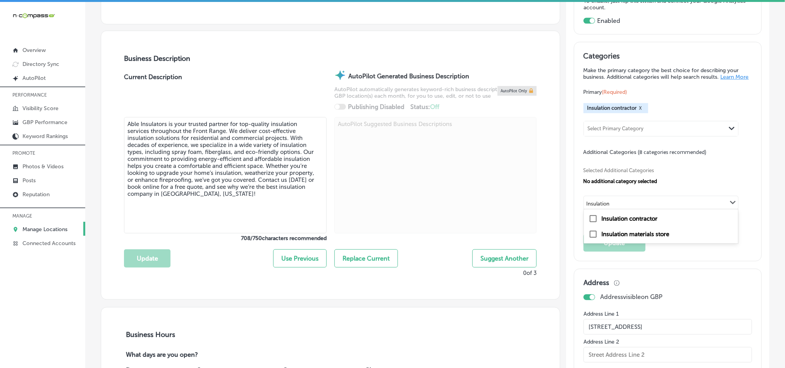
type input "Insulation"
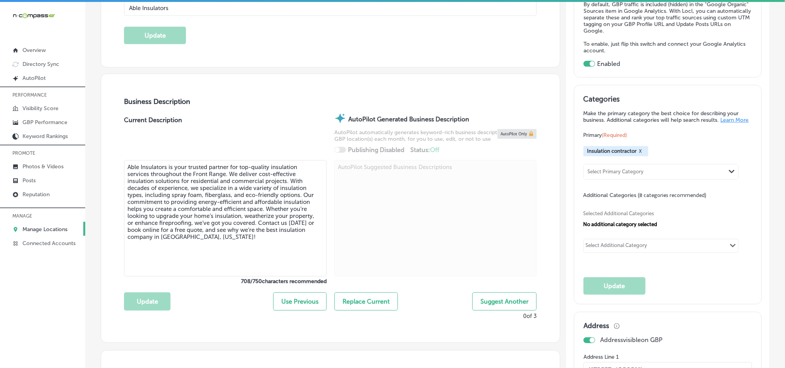
scroll to position [116, 0]
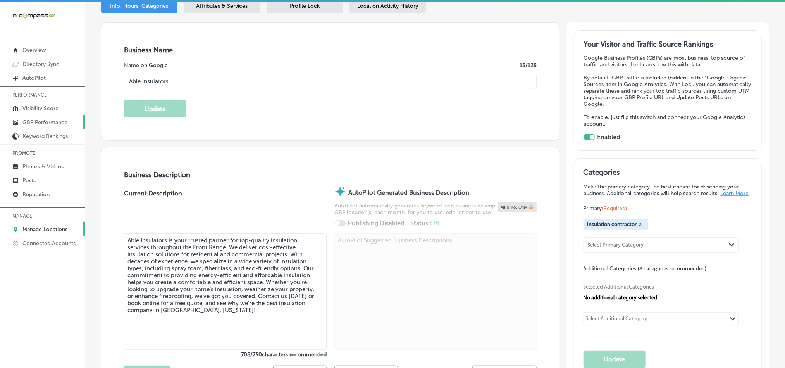
click at [32, 123] on p "GBP Performance" at bounding box center [44, 122] width 45 height 7
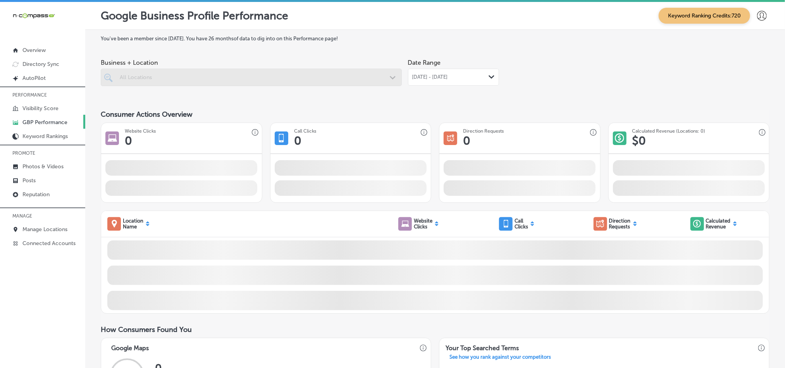
click at [448, 78] on span "[DATE] - [DATE]" at bounding box center [430, 77] width 36 height 6
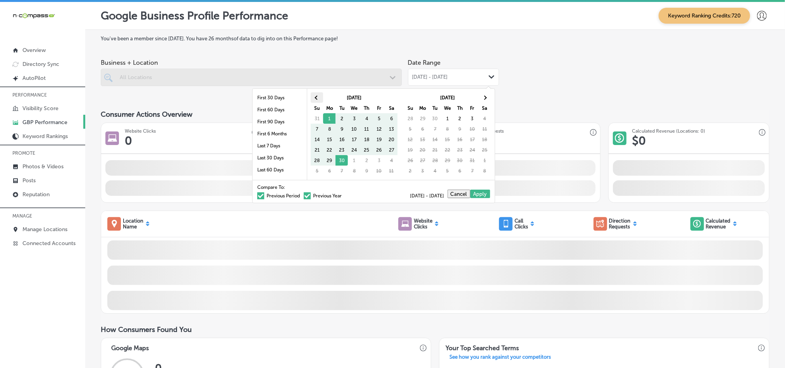
click at [311, 99] on th at bounding box center [317, 97] width 12 height 10
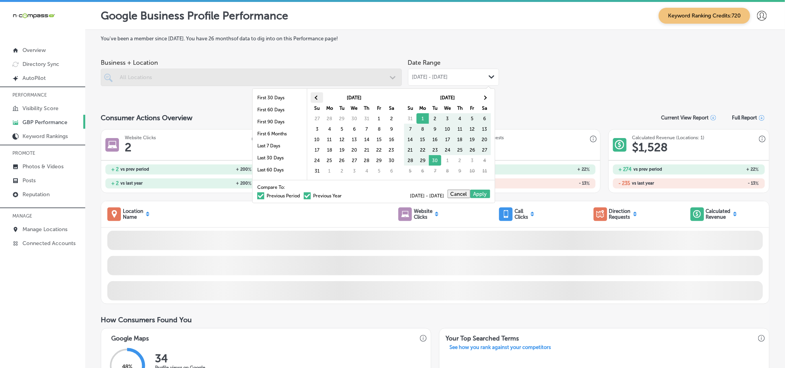
click at [312, 99] on th at bounding box center [317, 97] width 12 height 10
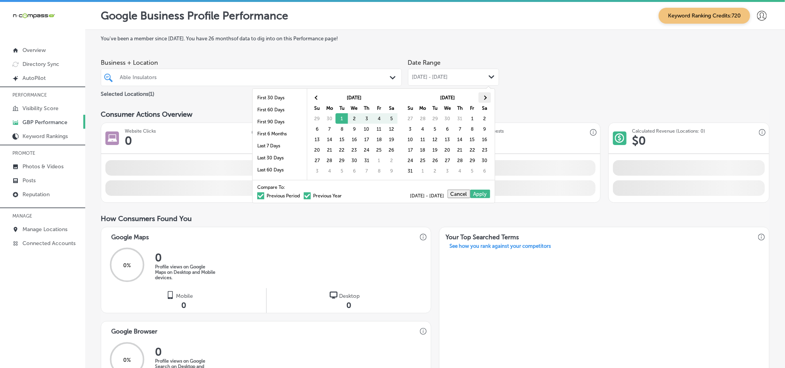
click at [483, 99] on span at bounding box center [485, 97] width 4 height 4
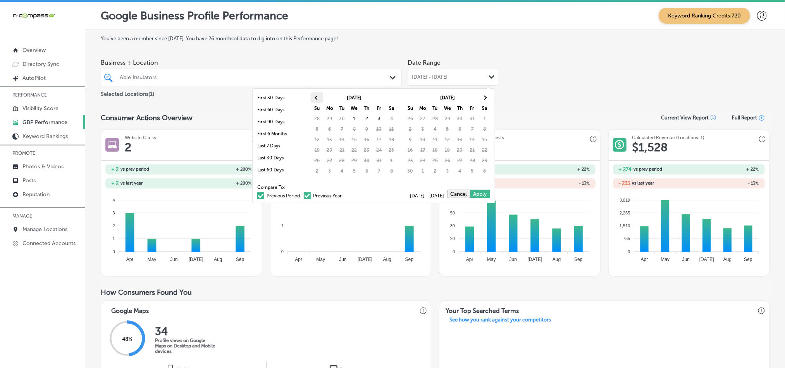
click at [318, 99] on th at bounding box center [317, 97] width 12 height 10
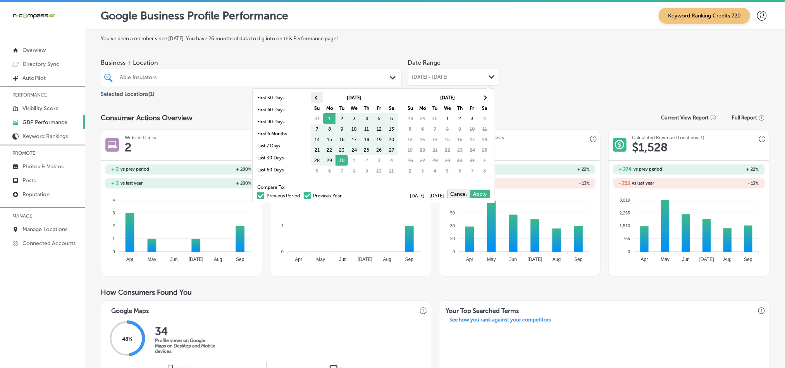
click at [321, 100] on th at bounding box center [317, 97] width 12 height 10
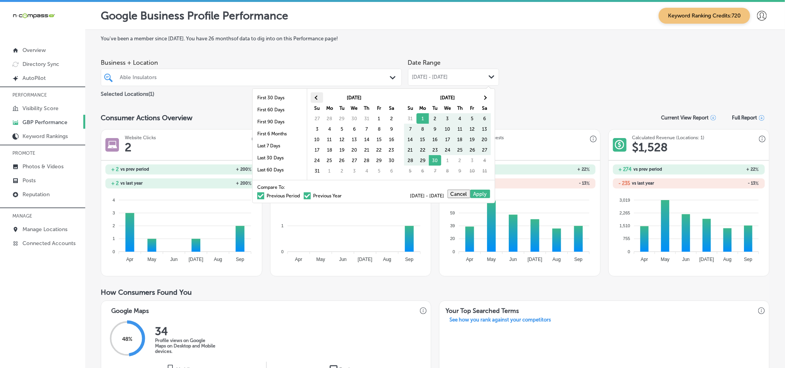
click at [314, 96] on th at bounding box center [317, 97] width 12 height 10
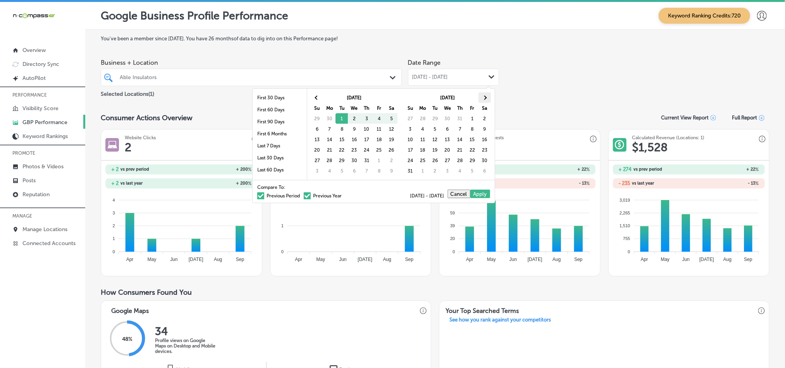
click at [483, 98] on span at bounding box center [485, 97] width 4 height 4
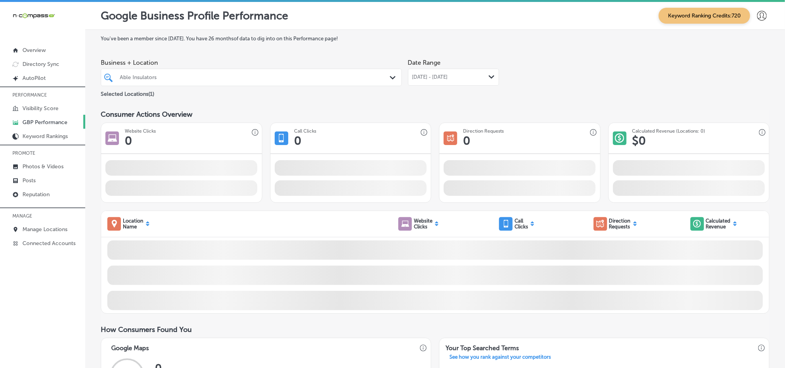
click at [529, 90] on div "Business + Location Able Insulators Path Created with Sketch. Selected Location…" at bounding box center [435, 76] width 668 height 43
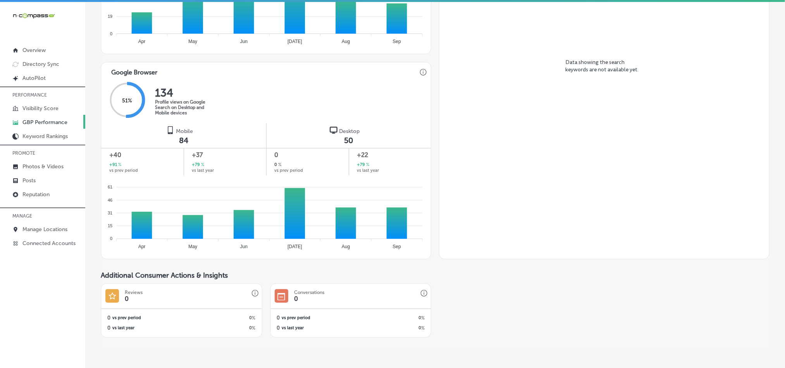
scroll to position [447, 0]
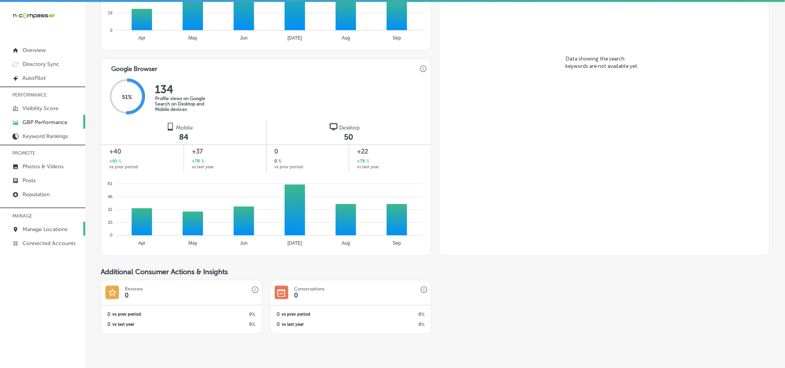
click at [36, 232] on p "Manage Locations" at bounding box center [44, 229] width 45 height 7
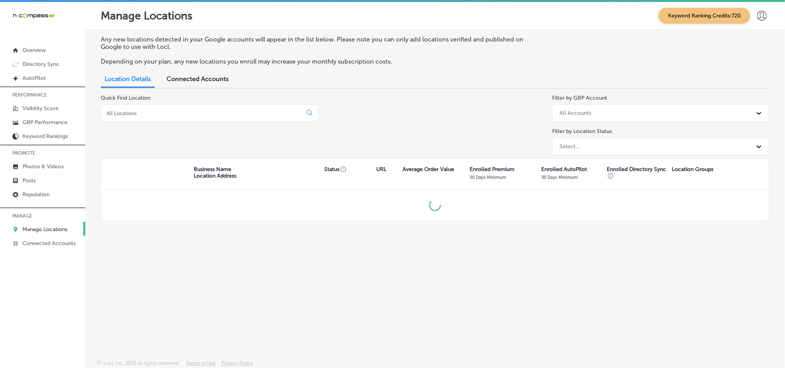
click at [192, 113] on input at bounding box center [203, 113] width 194 height 7
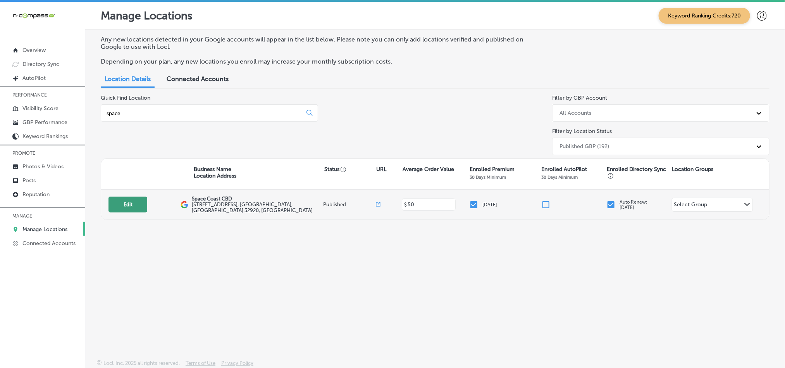
type input "space"
click at [120, 207] on button "Edit" at bounding box center [127, 204] width 39 height 16
select select "US"
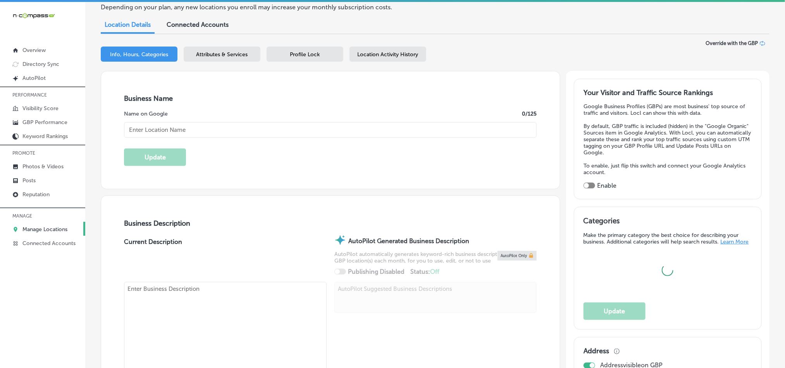
checkbox input "true"
type textarea "Space Coast CBD LLC, a locally owned and operated store in [GEOGRAPHIC_DATA], […"
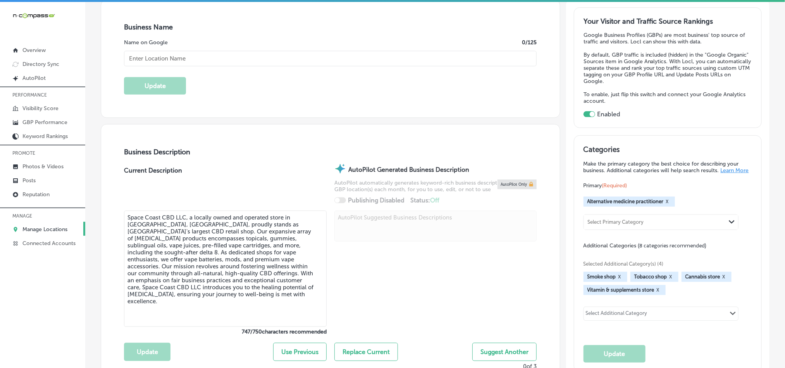
type input "Space Coast CBD"
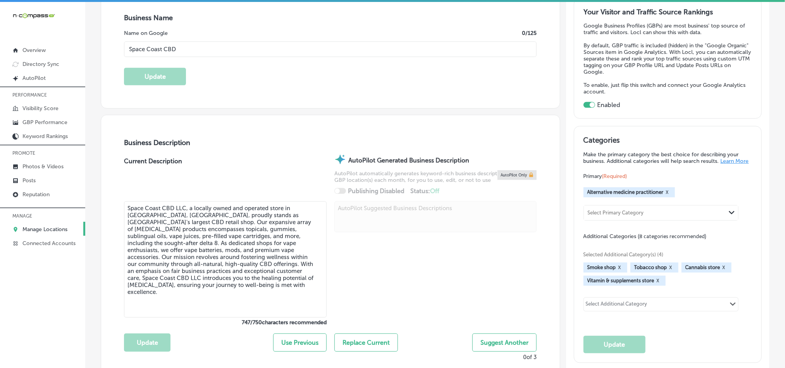
type input "[STREET_ADDRESS]"
type input "Cape Canaveral"
type input "32920"
type input "US"
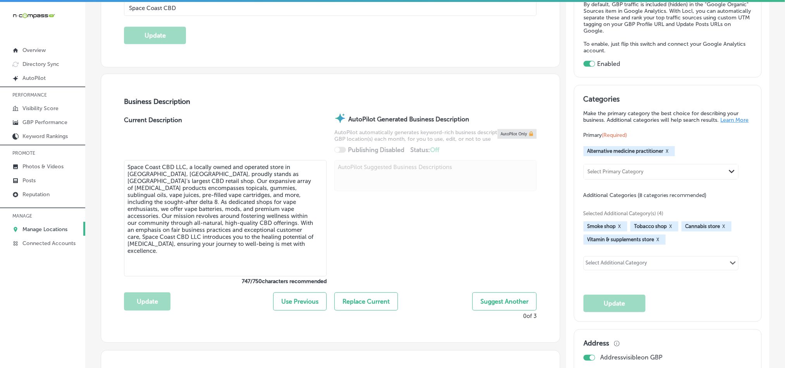
scroll to position [193, 0]
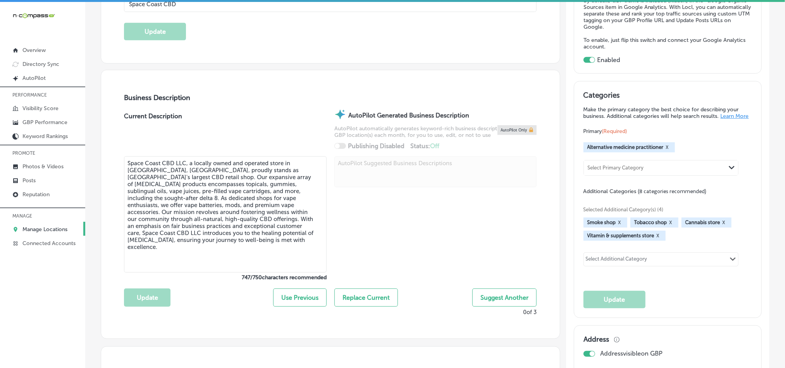
type input "[URL][DOMAIN_NAME]"
type input "[PHONE_NUMBER]"
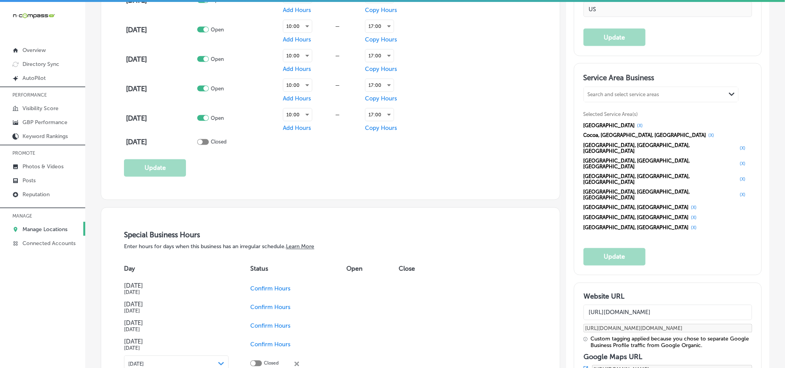
scroll to position [658, 0]
click at [465, 207] on div "Special Business Hours Enter hours for days when this business has an irregular…" at bounding box center [330, 375] width 459 height 338
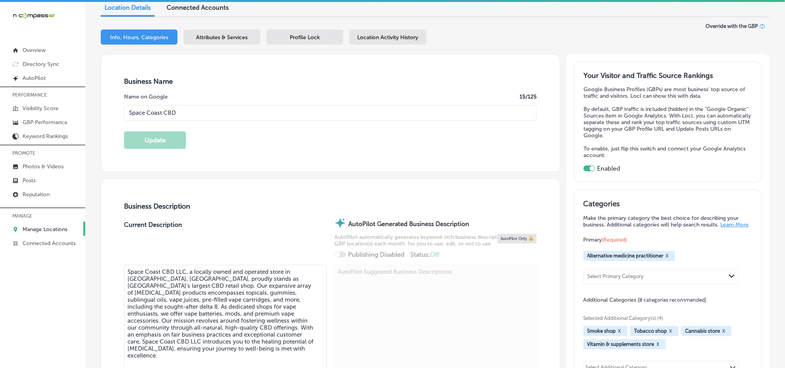
scroll to position [77, 0]
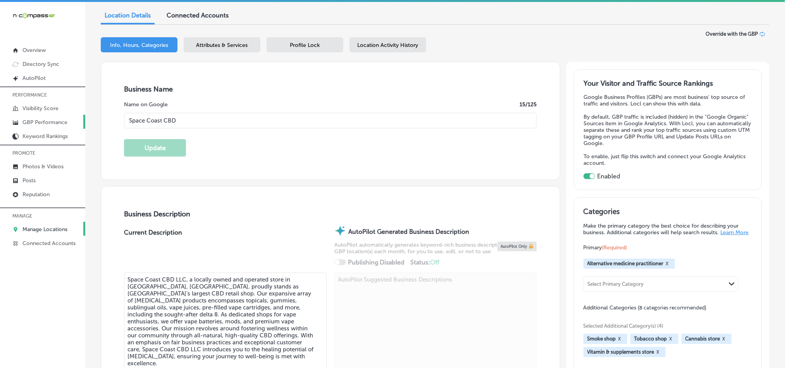
click at [37, 120] on p "GBP Performance" at bounding box center [44, 122] width 45 height 7
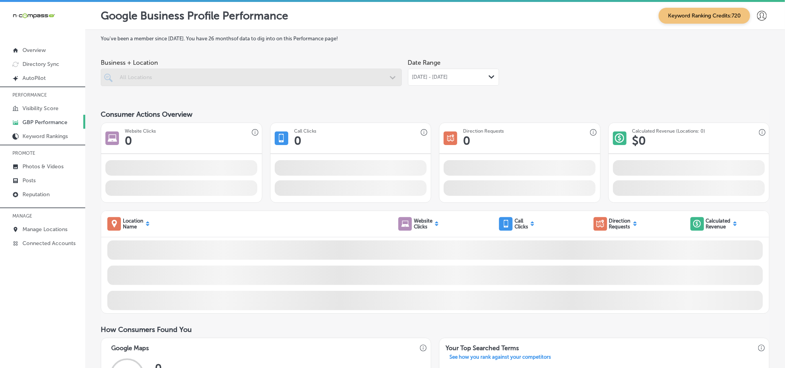
click at [448, 77] on span "[DATE] - [DATE]" at bounding box center [430, 77] width 36 height 6
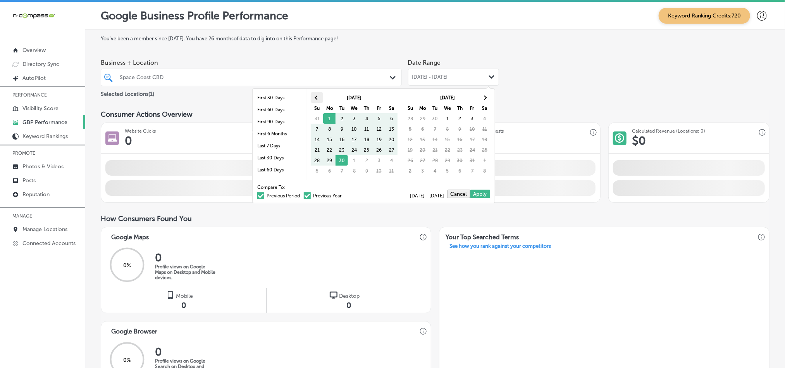
click at [315, 94] on th at bounding box center [317, 97] width 12 height 10
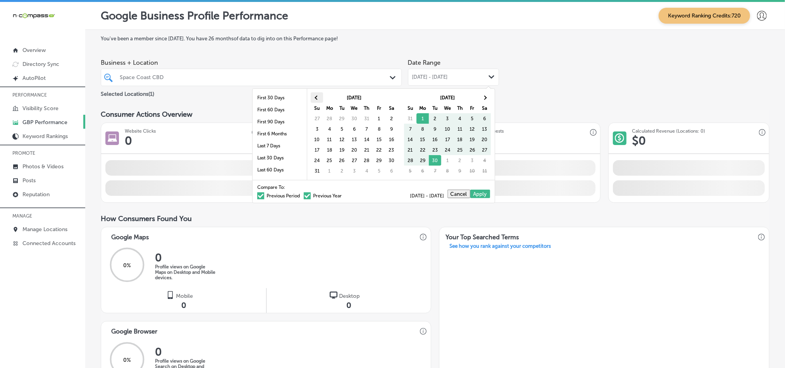
click at [316, 96] on th at bounding box center [317, 97] width 12 height 10
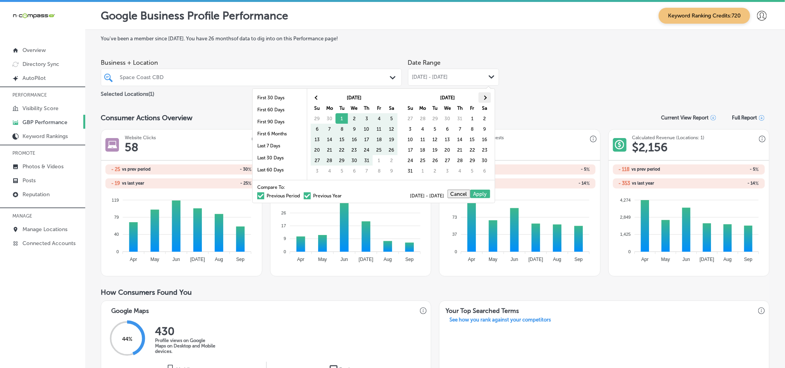
click at [487, 93] on th at bounding box center [484, 97] width 12 height 10
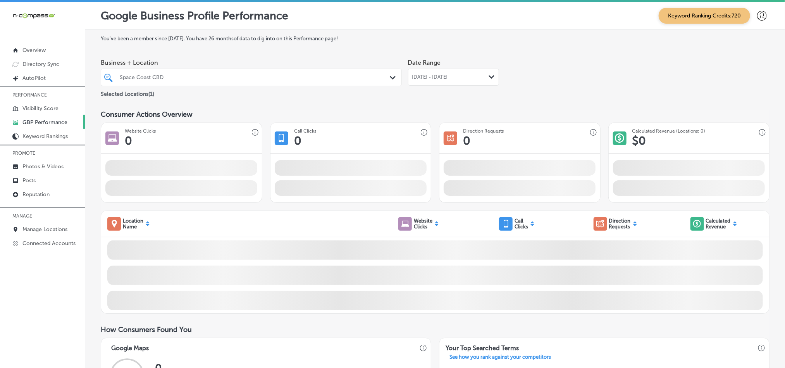
click at [553, 76] on div "Business + Location Space Coast CBD Path Created with Sketch. Selected Location…" at bounding box center [435, 76] width 668 height 43
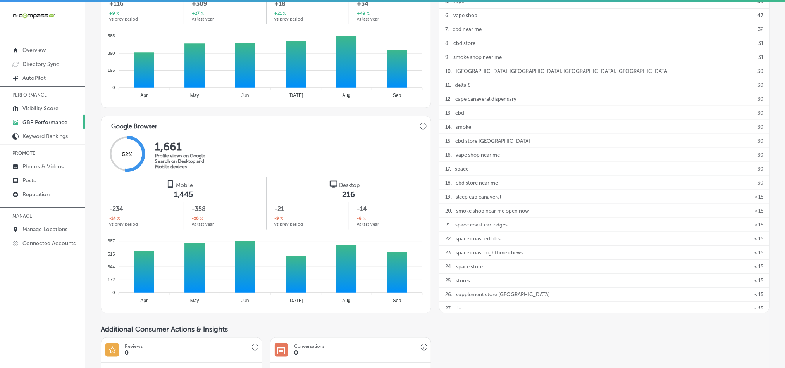
scroll to position [445, 0]
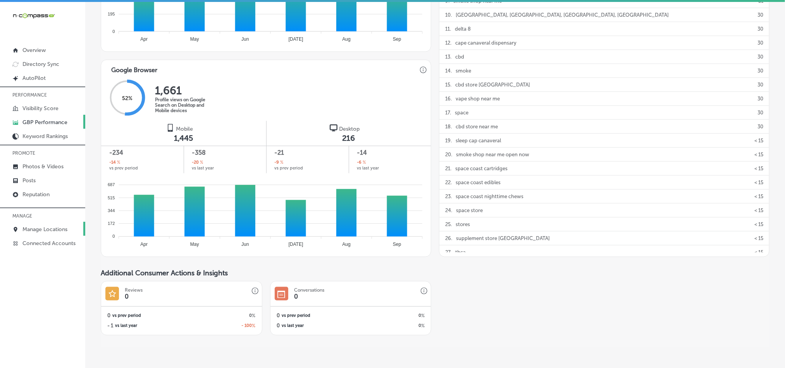
click at [34, 225] on link "Manage Locations" at bounding box center [42, 229] width 85 height 14
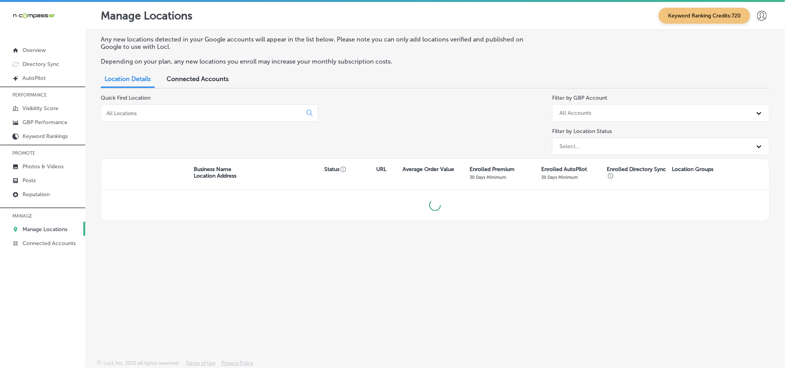
click at [184, 122] on div "Quick Find Location" at bounding box center [209, 126] width 217 height 64
click at [187, 114] on input at bounding box center [203, 113] width 194 height 7
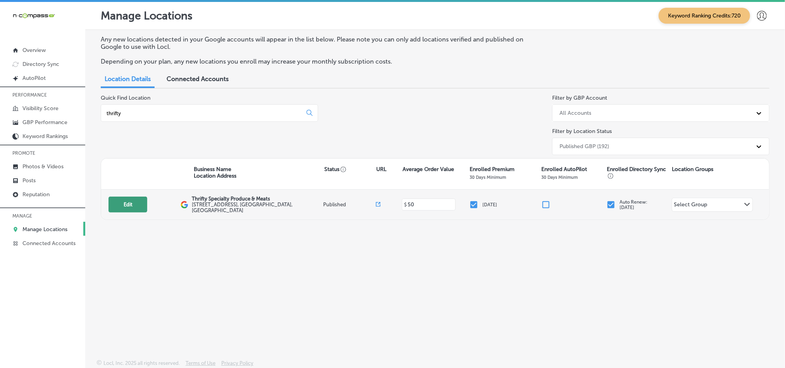
type input "thrifty"
click at [136, 205] on button "Edit" at bounding box center [127, 204] width 39 height 16
select select "US"
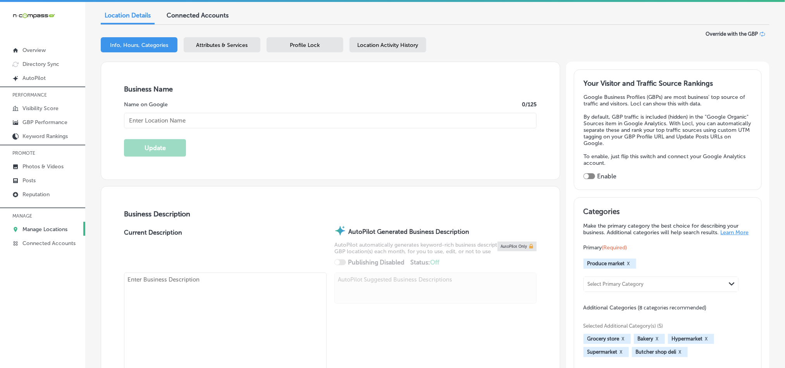
type textarea "Thrifty Specialty Produce & Meats is a gourmet grocery store serving the [GEOGR…"
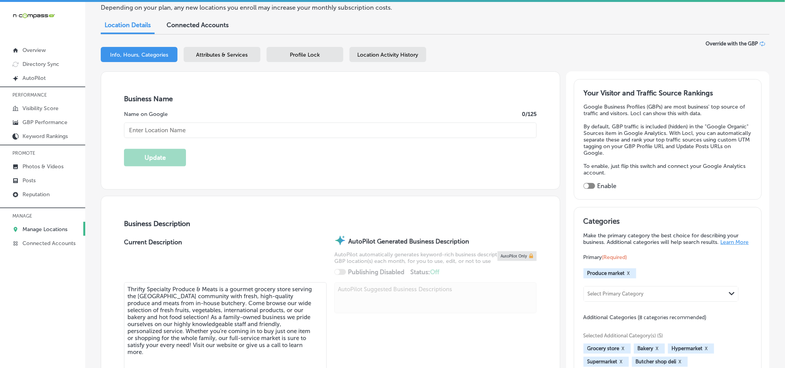
scroll to position [58, 0]
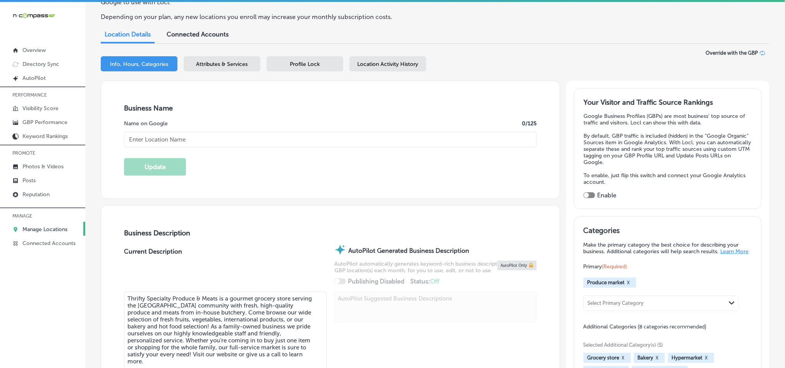
checkbox input "true"
type input "[URL][DOMAIN_NAME]"
type input "Thrifty Specialty Produce & Meats"
type input "[STREET_ADDRESS]"
type input "[GEOGRAPHIC_DATA]"
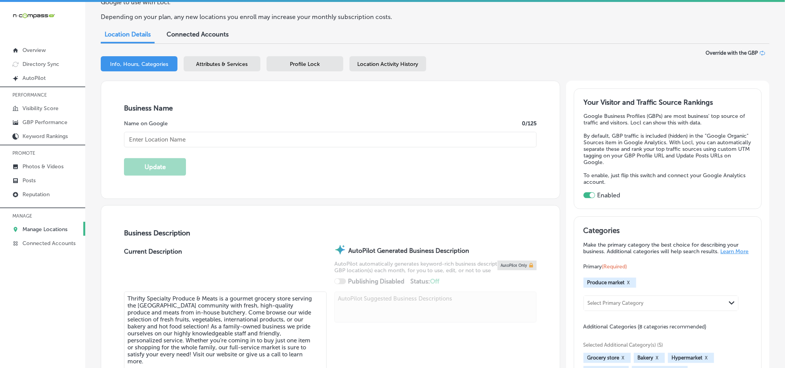
type input "32905"
type input "US"
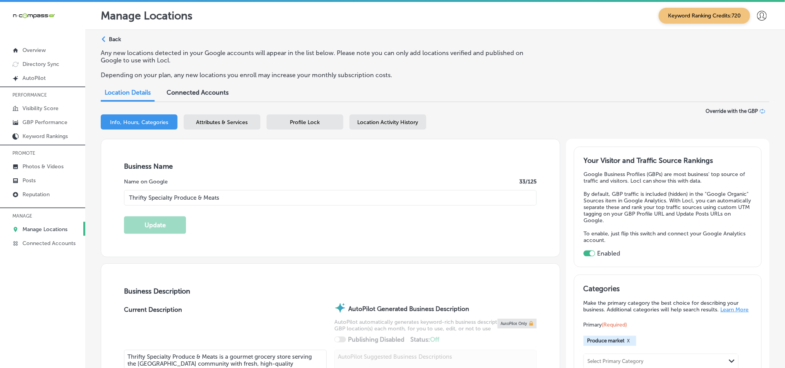
type input "[PHONE_NUMBER]"
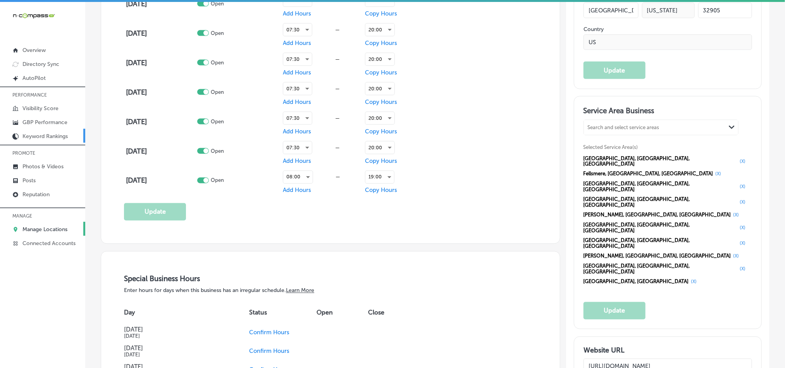
scroll to position [620, 0]
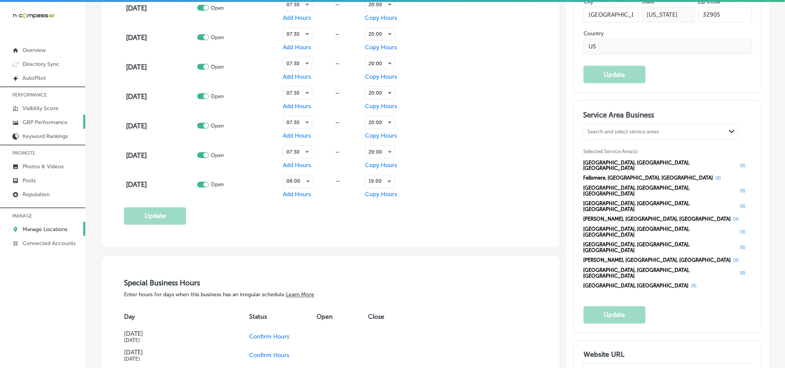
click at [53, 124] on p "GBP Performance" at bounding box center [44, 122] width 45 height 7
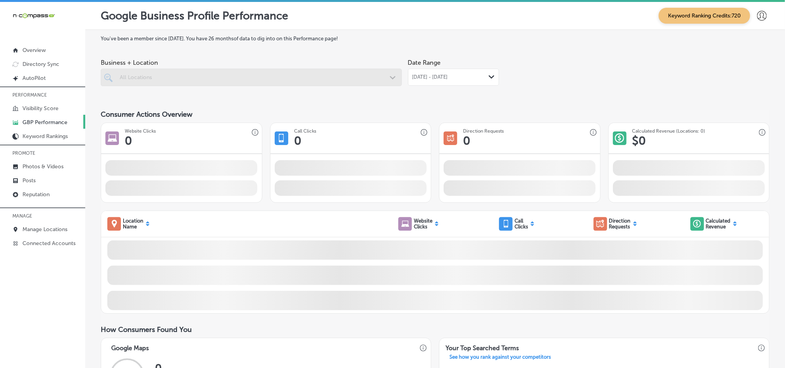
click at [437, 80] on div "[DATE] - [DATE] Path Created with Sketch." at bounding box center [453, 77] width 91 height 17
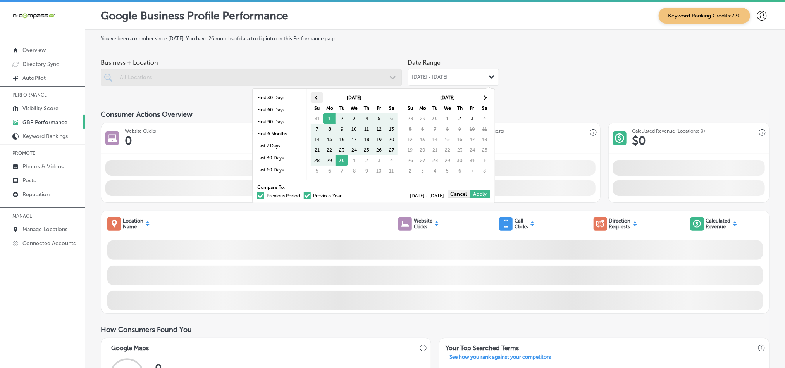
click at [311, 95] on th at bounding box center [317, 97] width 12 height 10
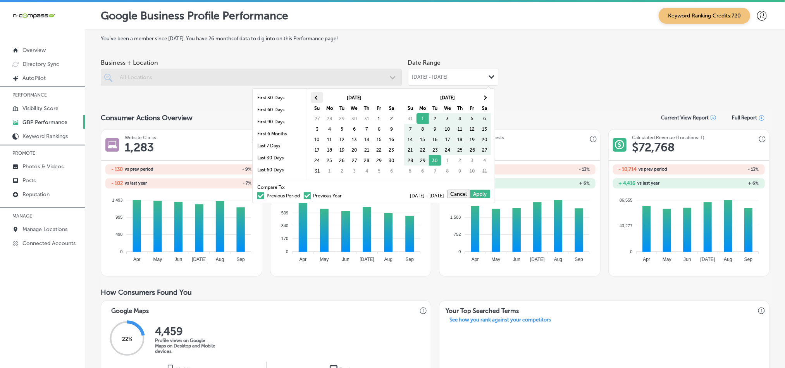
click at [318, 98] on span at bounding box center [317, 97] width 4 height 4
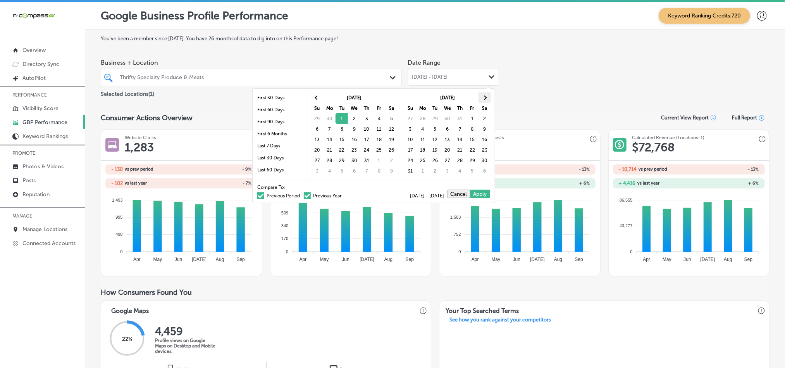
click at [482, 96] on th at bounding box center [484, 97] width 12 height 10
click at [317, 100] on th at bounding box center [317, 97] width 12 height 10
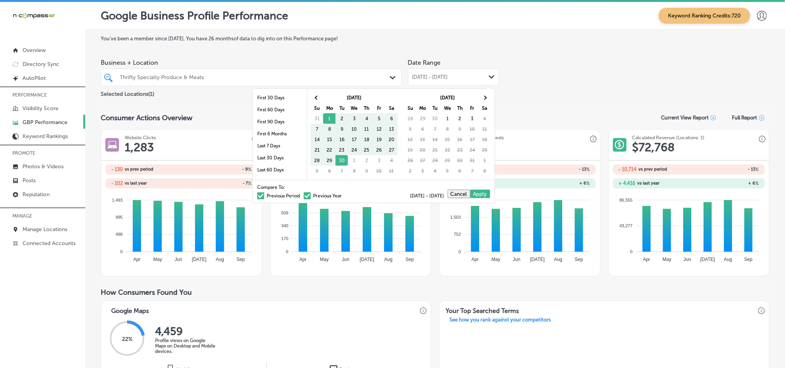
click at [317, 100] on th at bounding box center [317, 97] width 12 height 10
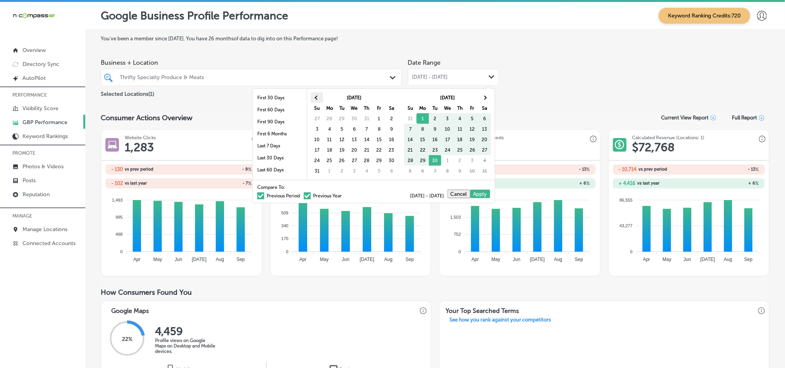
click at [318, 96] on th at bounding box center [317, 97] width 12 height 10
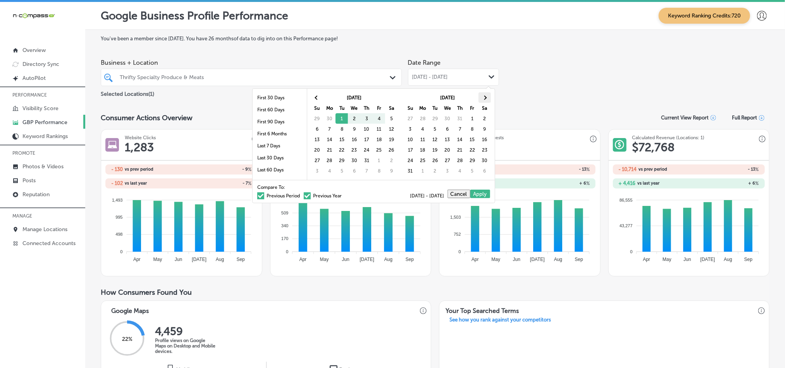
click at [483, 101] on th at bounding box center [484, 97] width 12 height 10
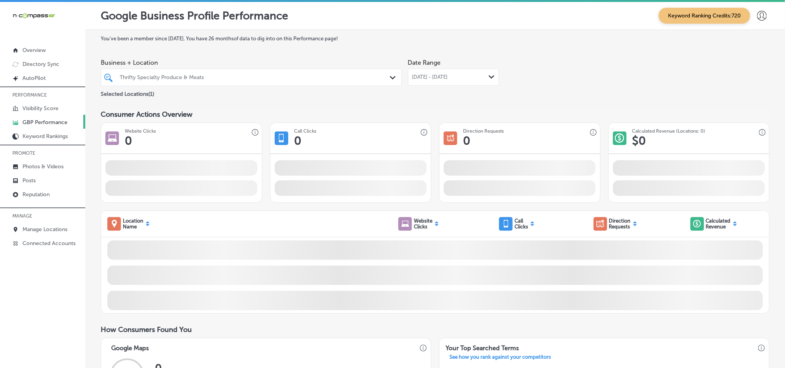
click at [549, 80] on div "Business + Location Thrifty Specialty Produce & Meats Path Created with Sketch.…" at bounding box center [435, 76] width 668 height 43
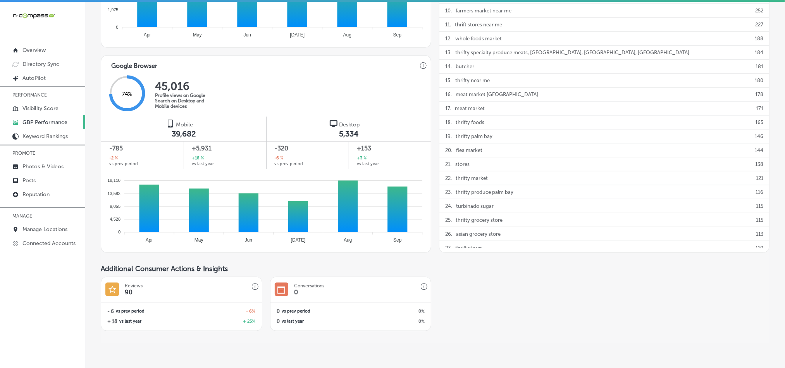
scroll to position [477, 0]
